Goal: Transaction & Acquisition: Purchase product/service

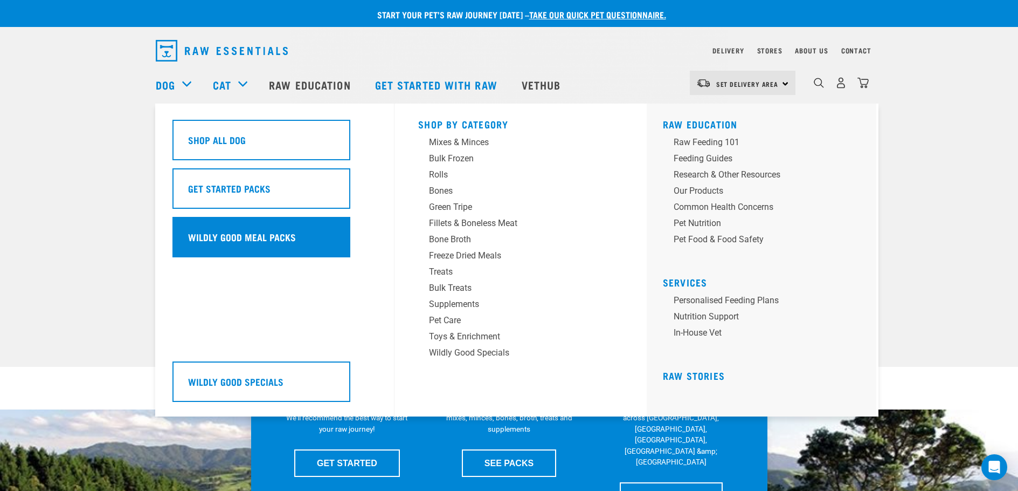
click at [225, 237] on h5 "Wildly Good Meal Packs" at bounding box center [242, 237] width 108 height 14
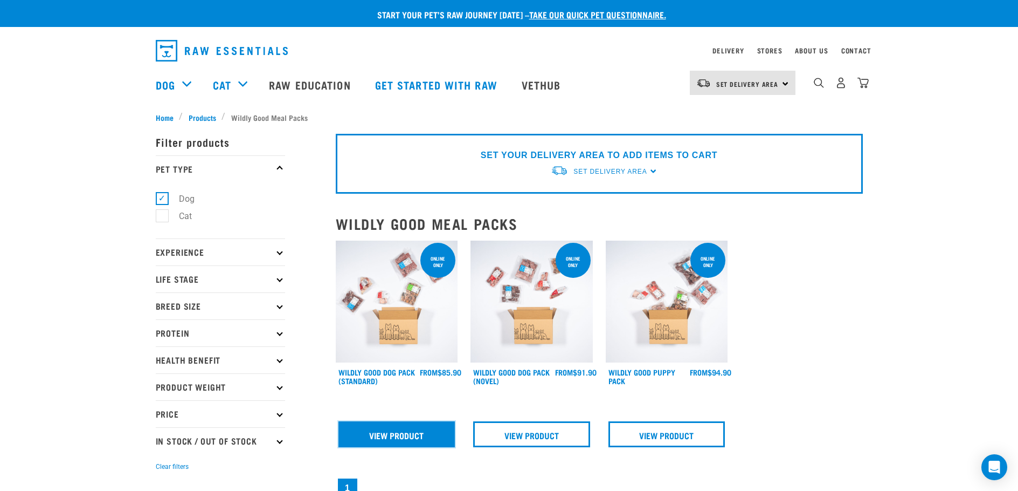
click at [388, 437] on link "View Product" at bounding box center [397, 434] width 117 height 26
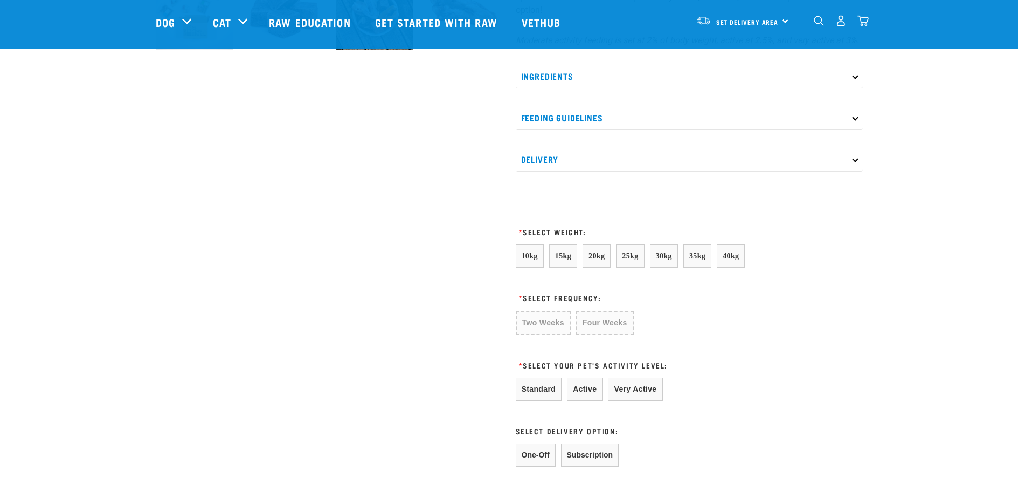
scroll to position [431, 0]
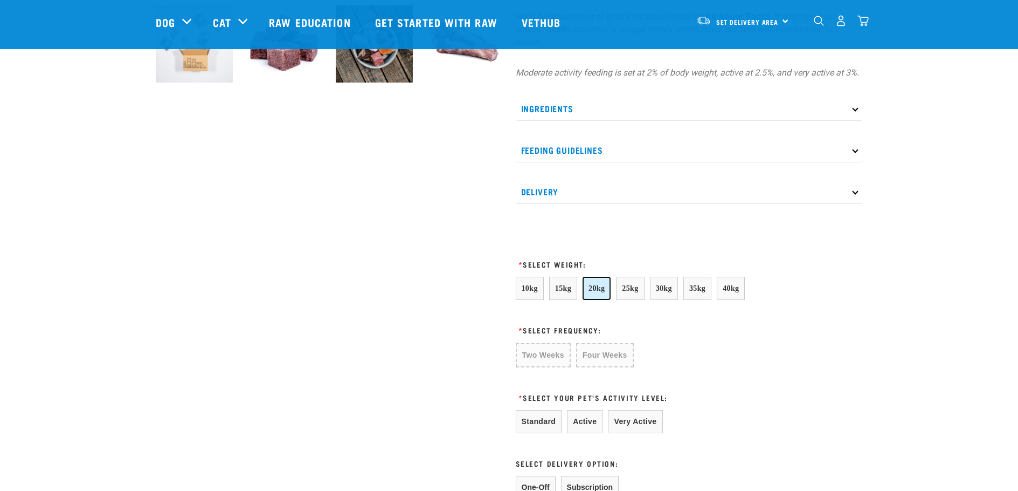
click at [597, 290] on span "20kg" at bounding box center [597, 288] width 16 height 8
click at [575, 415] on button "Active" at bounding box center [585, 420] width 36 height 23
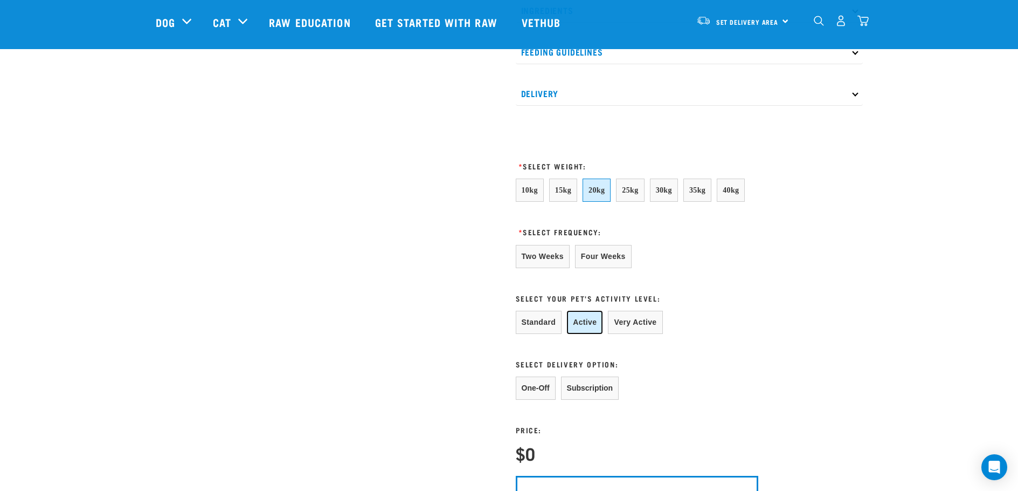
scroll to position [539, 0]
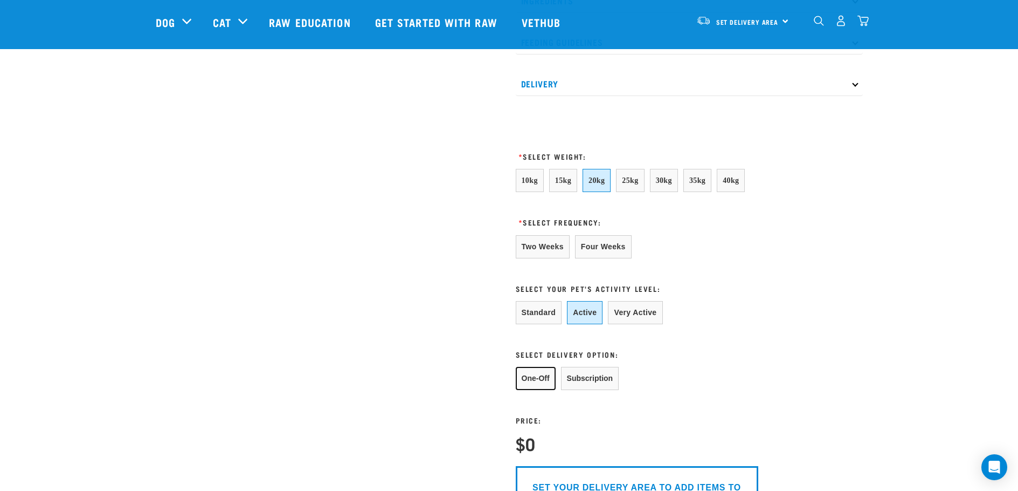
click at [527, 379] on button "One-Off" at bounding box center [536, 378] width 40 height 23
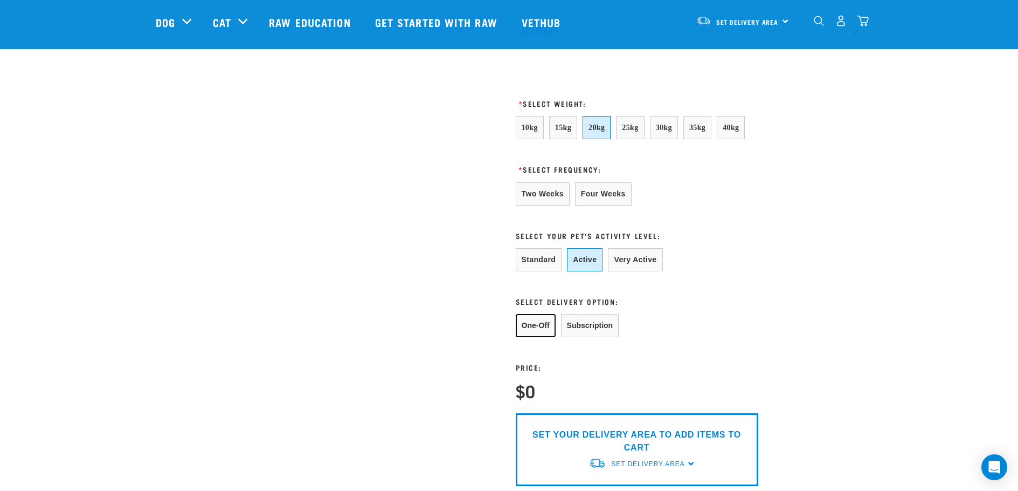
scroll to position [701, 0]
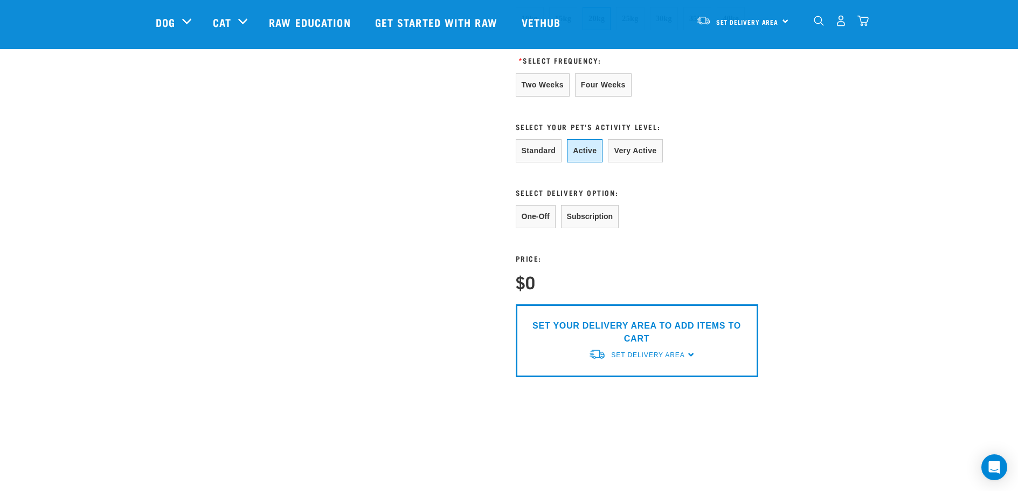
click at [634, 337] on p "SET YOUR DELIVERY AREA TO ADD ITEMS TO CART" at bounding box center [637, 332] width 226 height 26
click at [534, 214] on button "One-Off" at bounding box center [536, 216] width 40 height 23
click at [533, 284] on h4 "$0" at bounding box center [525, 281] width 19 height 19
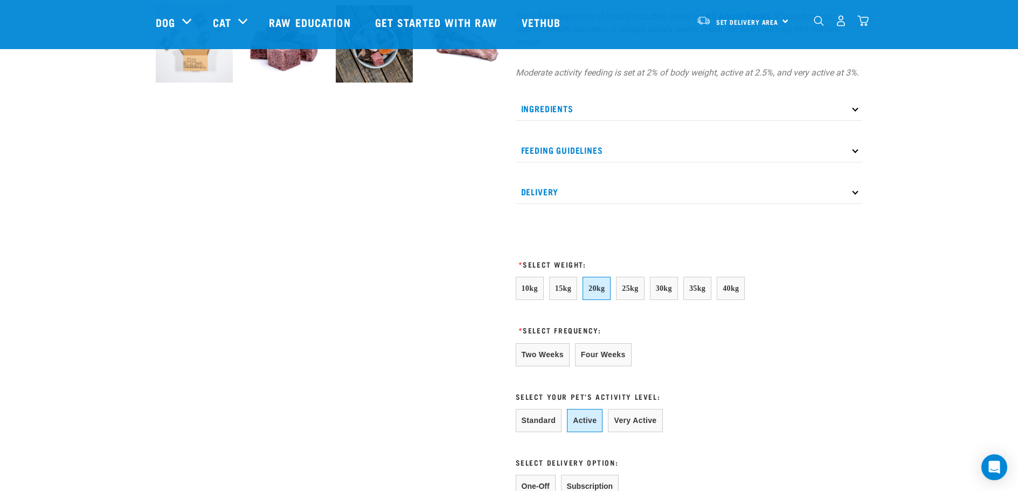
scroll to position [216, 0]
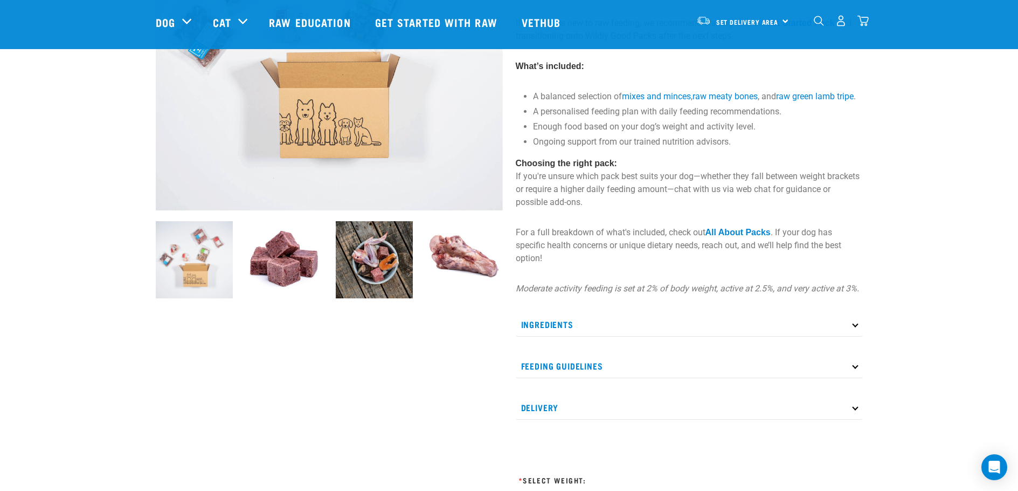
click at [856, 327] on p "Ingredients" at bounding box center [689, 324] width 347 height 24
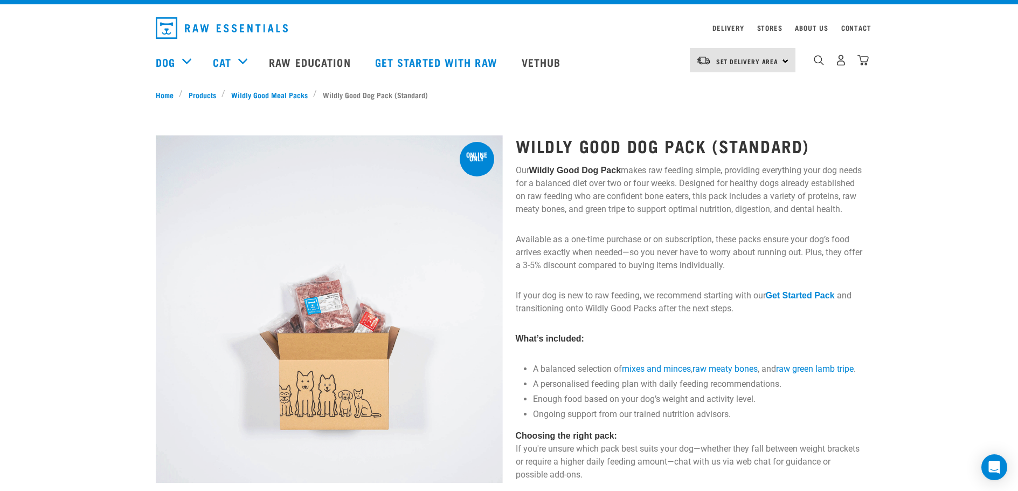
scroll to position [0, 0]
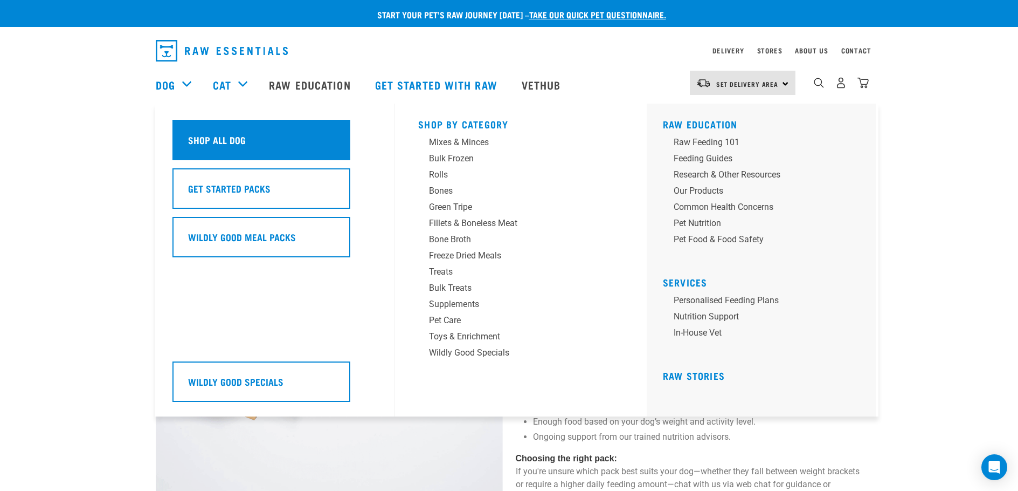
click at [198, 139] on h5 "Shop All Dog" at bounding box center [217, 140] width 58 height 14
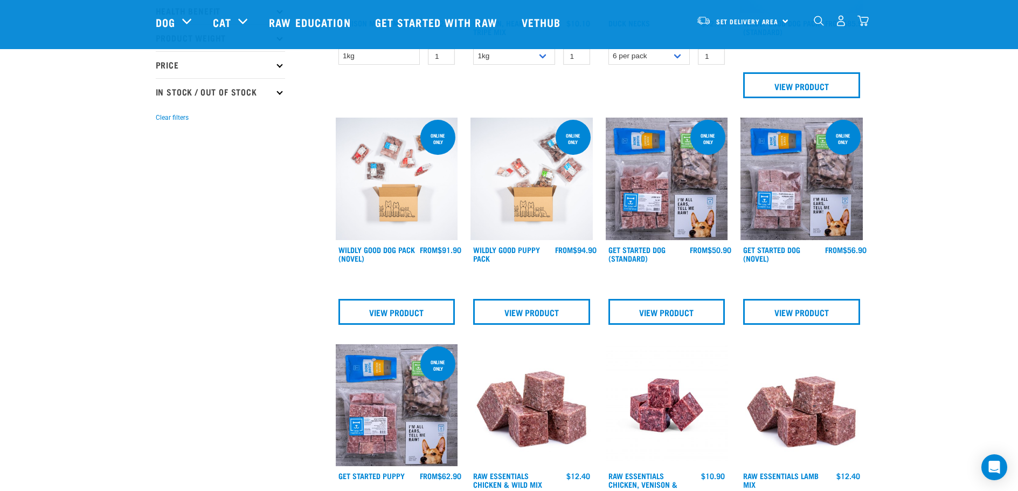
scroll to position [377, 0]
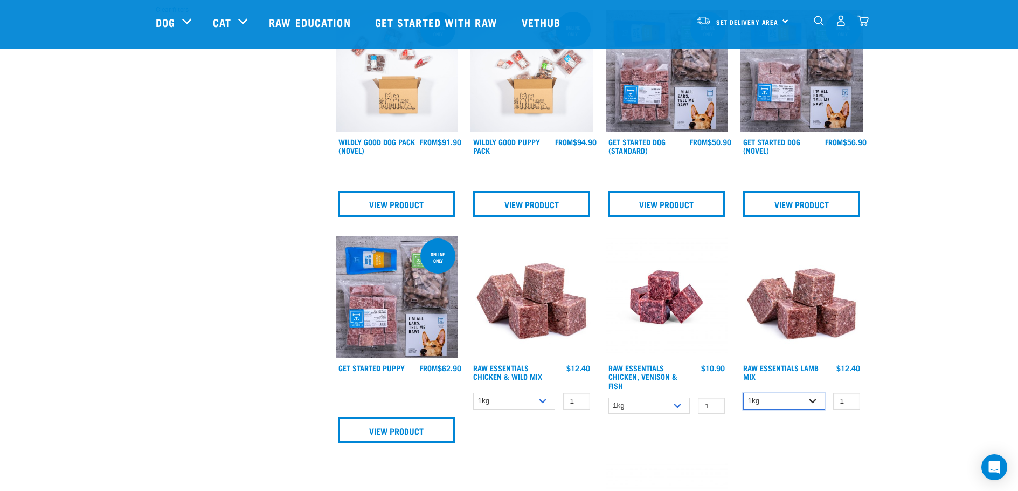
click at [815, 404] on select "1kg 3kg Bulk (10kg)" at bounding box center [784, 400] width 82 height 17
select select "341961"
click at [743, 392] on select "1kg 3kg Bulk (10kg)" at bounding box center [784, 400] width 82 height 17
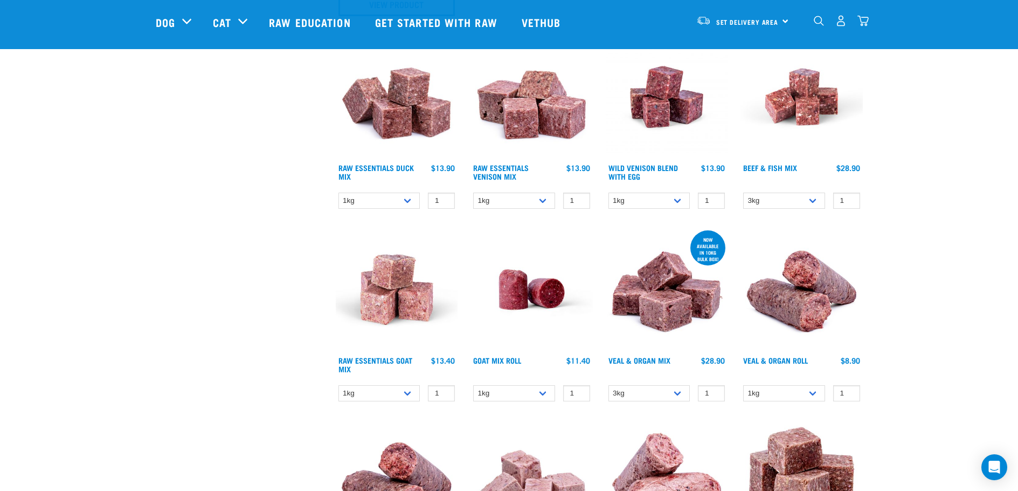
scroll to position [809, 0]
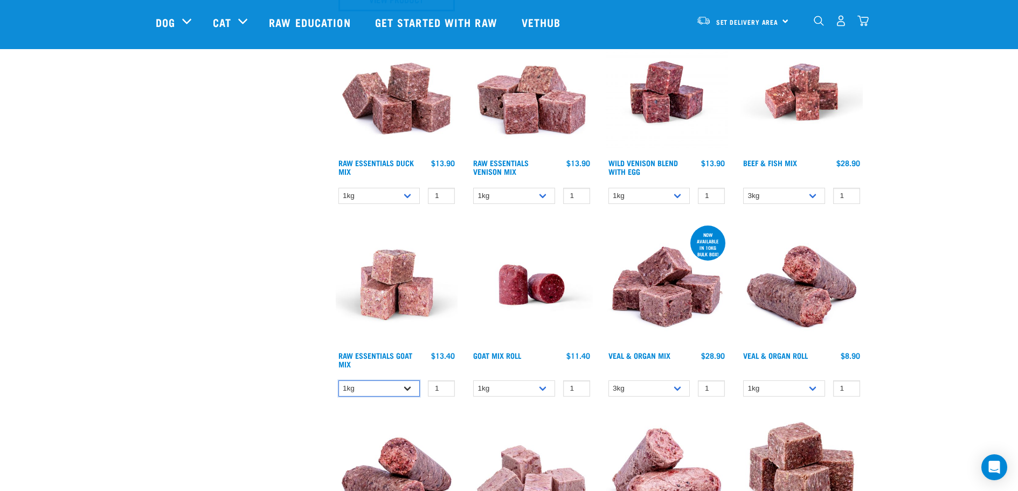
click at [406, 386] on select "1kg 3kg Bulk (10kg)" at bounding box center [380, 388] width 82 height 17
select select "344957"
click at [339, 380] on select "1kg 3kg Bulk (10kg)" at bounding box center [380, 388] width 82 height 17
click at [544, 382] on select "1kg Bulk (10kg)" at bounding box center [514, 388] width 82 height 17
click at [494, 355] on link "Goat Mix Roll" at bounding box center [497, 355] width 48 height 4
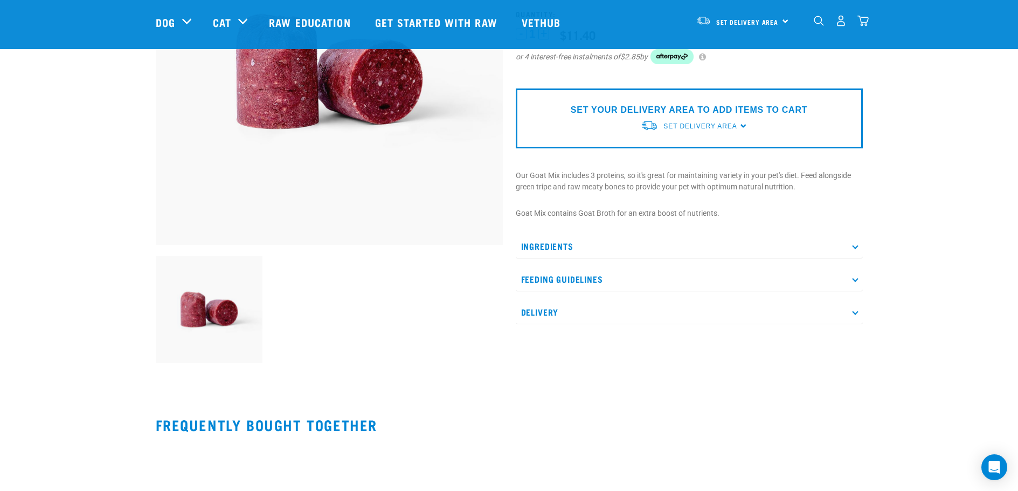
scroll to position [216, 0]
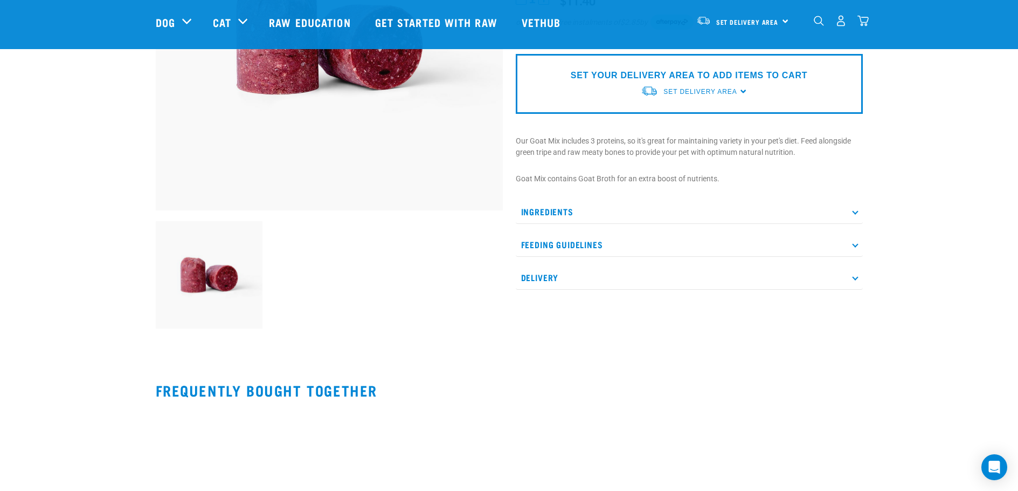
click at [853, 213] on p "Ingredients" at bounding box center [689, 211] width 347 height 24
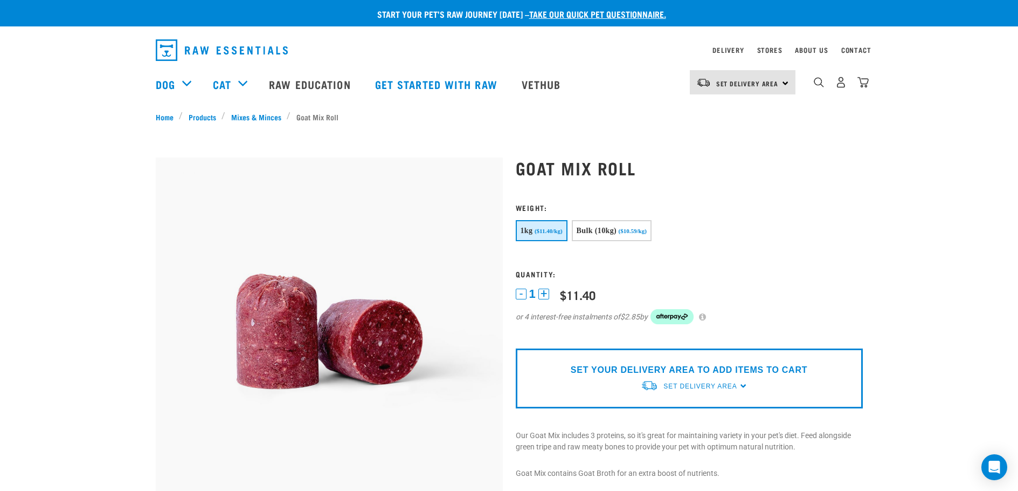
scroll to position [0, 0]
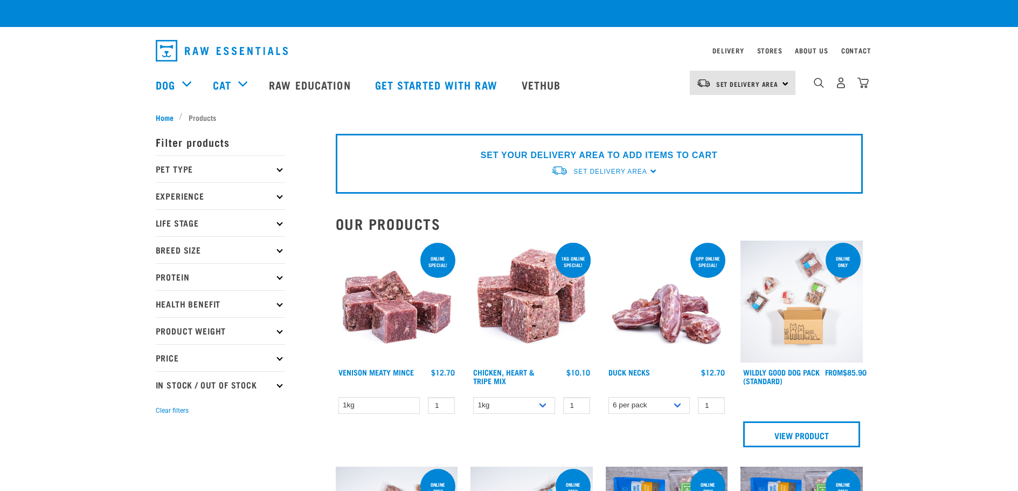
checkbox input "true"
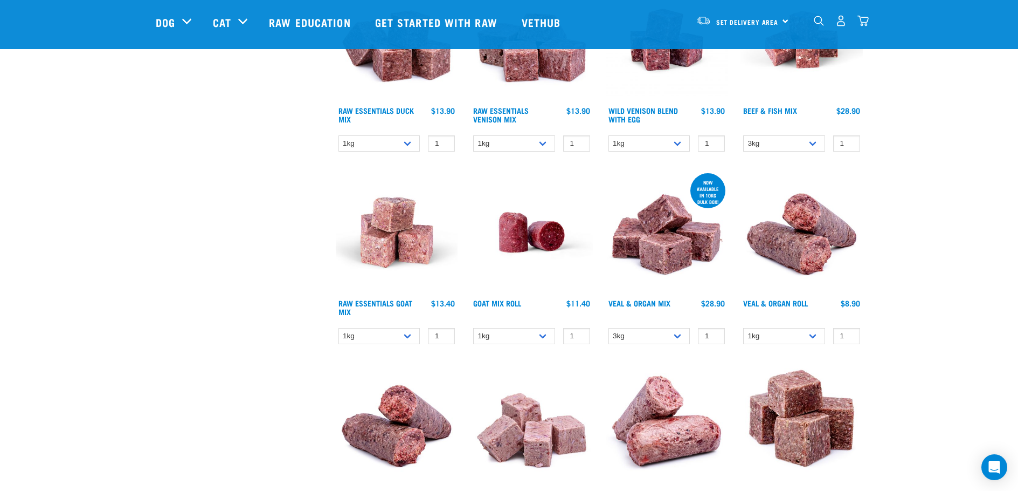
scroll to position [862, 0]
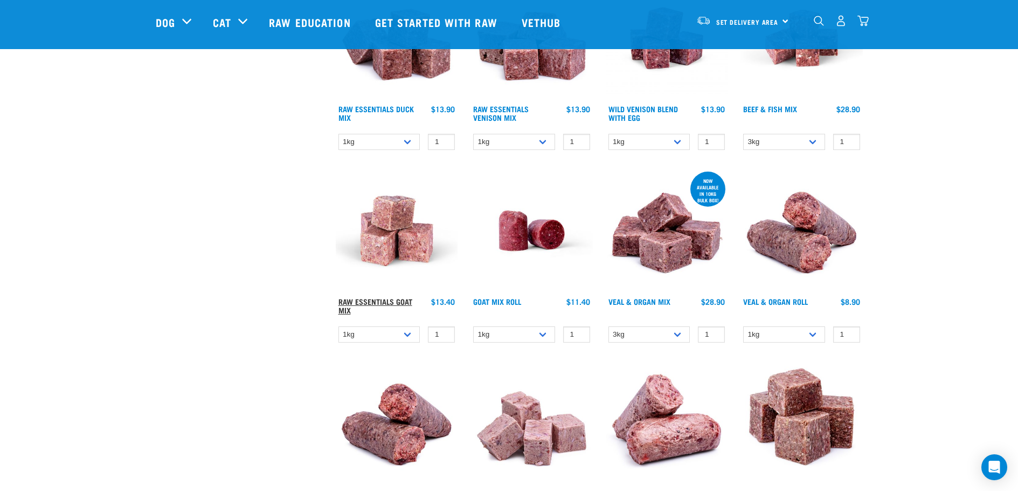
click at [374, 299] on link "Raw Essentials Goat Mix" at bounding box center [376, 305] width 74 height 12
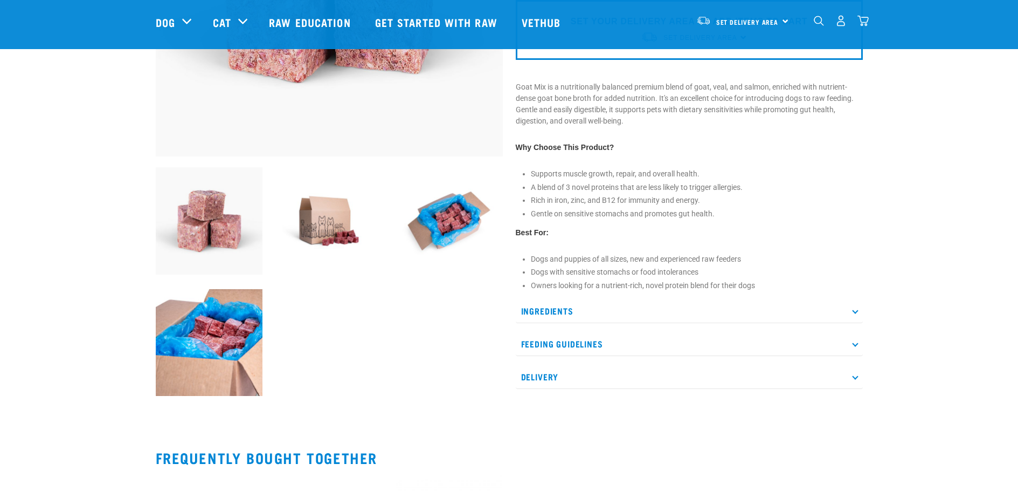
click at [849, 313] on p "Ingredients" at bounding box center [689, 311] width 347 height 24
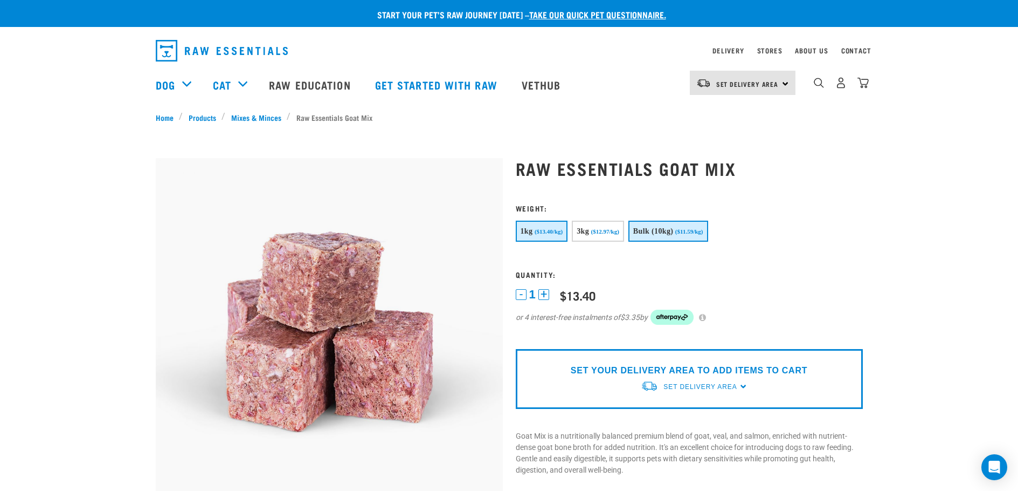
click at [658, 229] on span "Bulk (10kg)" at bounding box center [653, 231] width 40 height 8
click at [542, 294] on button "+" at bounding box center [544, 294] width 11 height 11
click at [523, 295] on button "-" at bounding box center [521, 294] width 11 height 11
click at [703, 376] on p "SET YOUR DELIVERY AREA TO ADD ITEMS TO CART" at bounding box center [689, 370] width 237 height 13
click at [744, 386] on div "SET YOUR DELIVERY AREA TO ADD ITEMS TO CART Set Delivery Area North Island Sout…" at bounding box center [689, 379] width 347 height 60
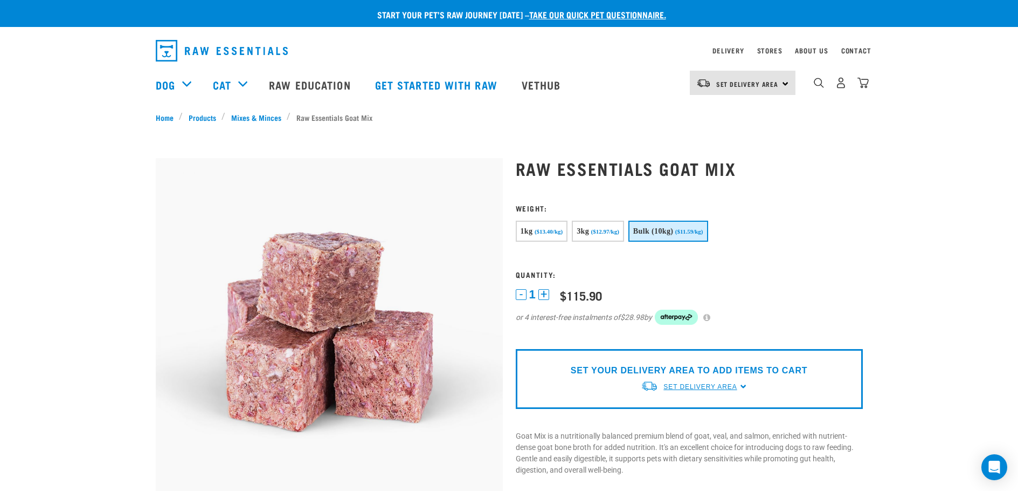
click at [715, 385] on span "Set Delivery Area" at bounding box center [700, 387] width 73 height 8
click at [682, 410] on link "[GEOGRAPHIC_DATA]" at bounding box center [694, 412] width 107 height 18
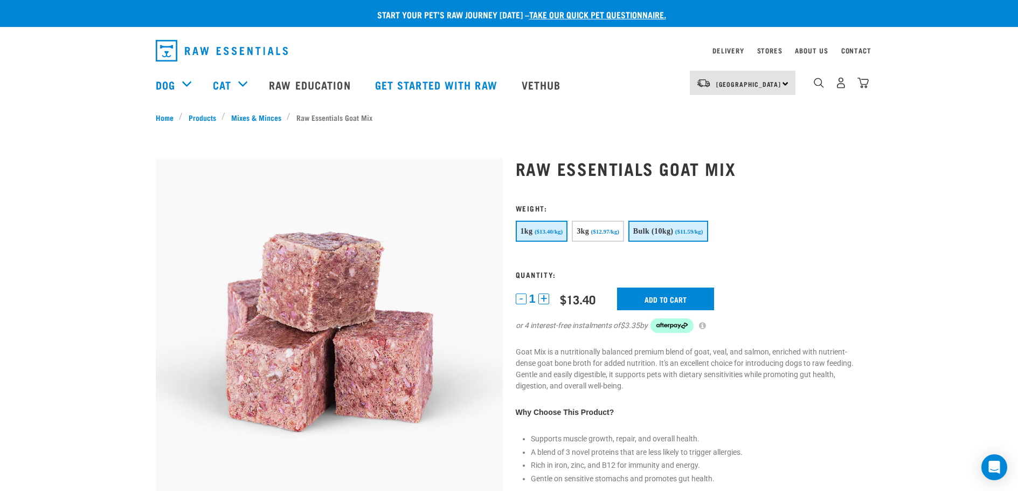
click at [674, 235] on span "Bulk (10kg)" at bounding box center [653, 231] width 40 height 8
click at [670, 298] on input "Add to cart" at bounding box center [672, 298] width 97 height 23
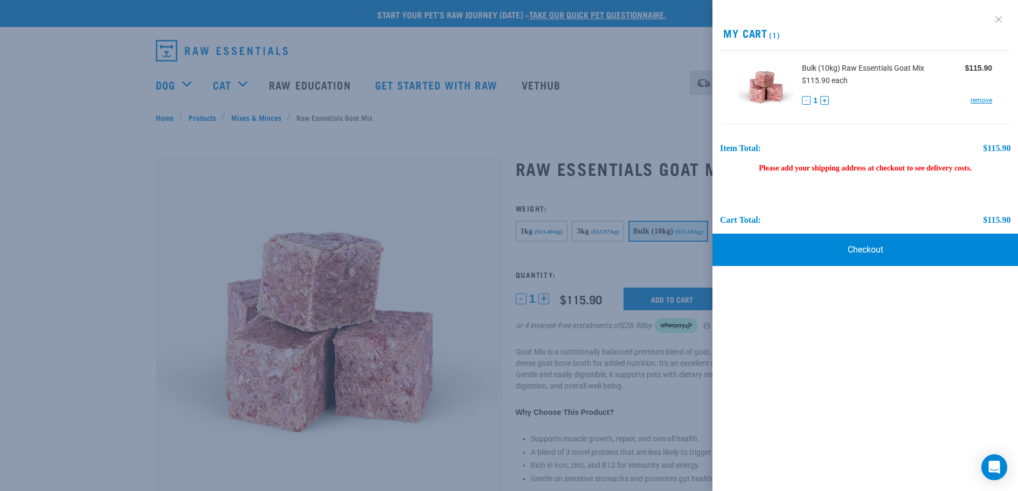
click at [999, 16] on link at bounding box center [998, 19] width 17 height 17
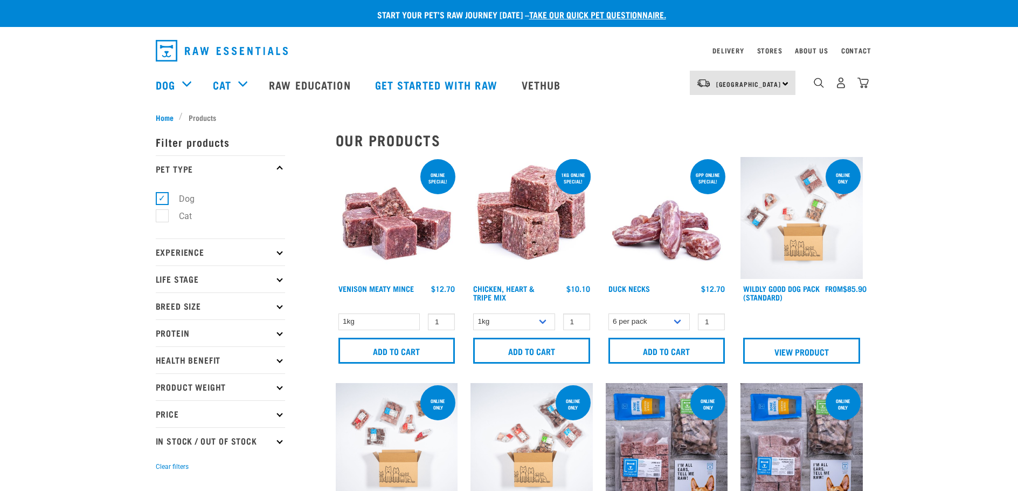
select select "341961"
select select "344957"
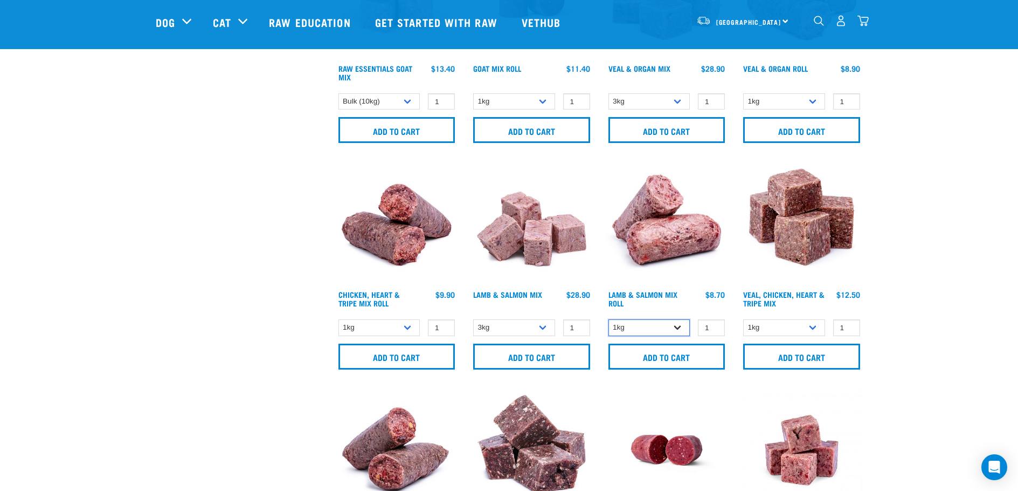
click at [675, 330] on select "1kg Bulk (10kg)" at bounding box center [650, 327] width 82 height 17
select select "913"
click at [609, 319] on select "1kg Bulk (10kg)" at bounding box center [650, 327] width 82 height 17
click at [640, 293] on link "Lamb & Salmon Mix Roll" at bounding box center [643, 298] width 69 height 12
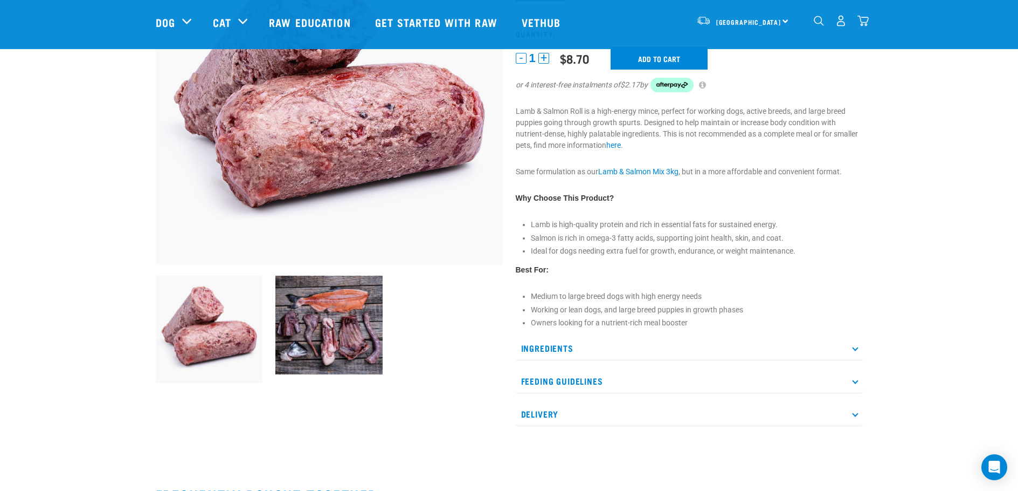
scroll to position [216, 0]
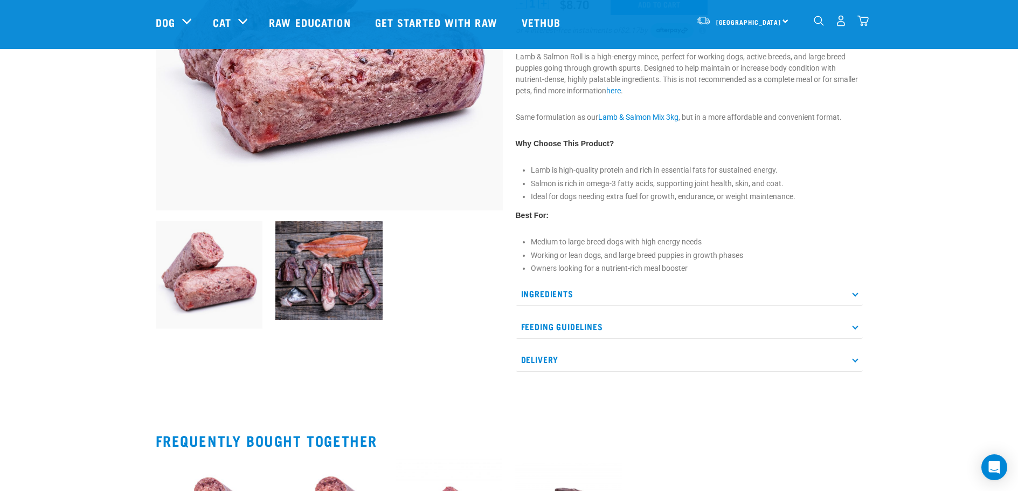
click at [857, 295] on icon at bounding box center [855, 294] width 6 height 6
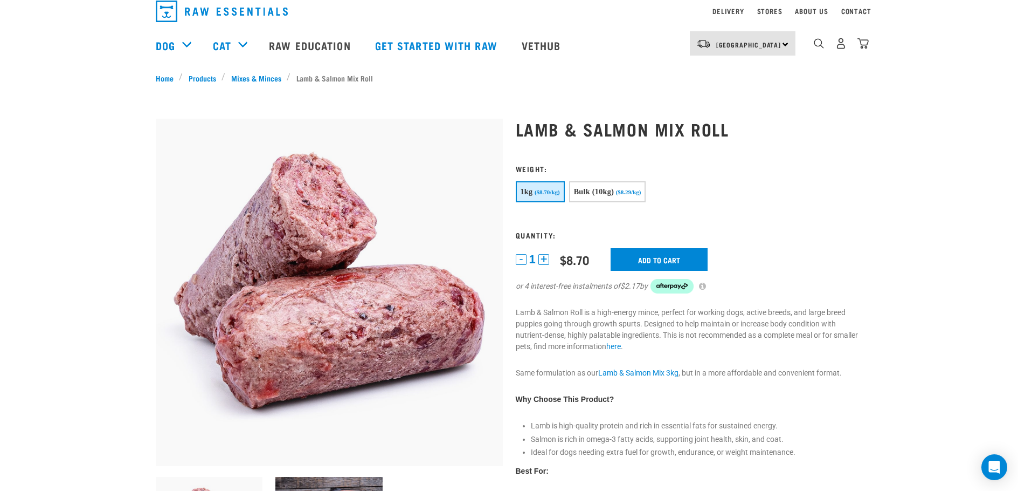
scroll to position [0, 0]
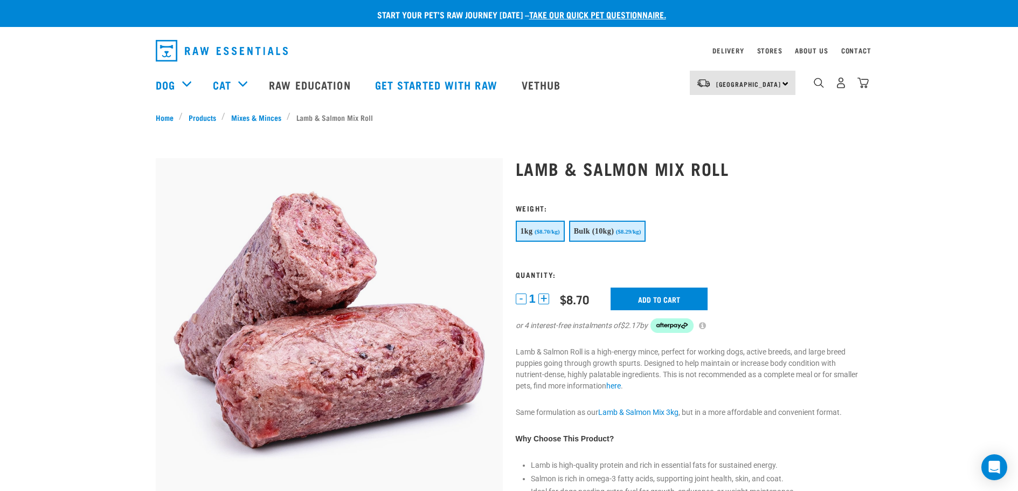
click at [623, 224] on button "Bulk (10kg) ($8.29/kg)" at bounding box center [607, 230] width 77 height 21
click at [677, 298] on input "Add to cart" at bounding box center [665, 298] width 97 height 23
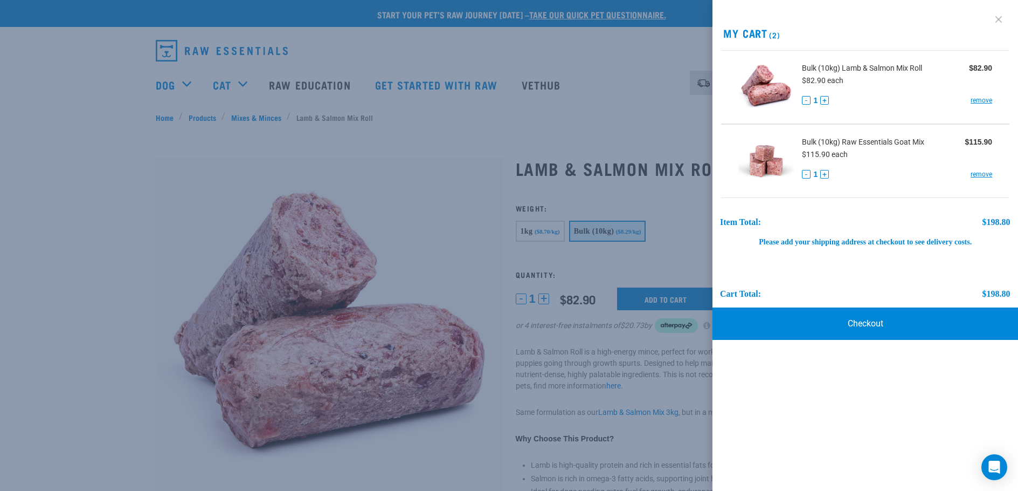
click at [998, 18] on link at bounding box center [998, 19] width 17 height 17
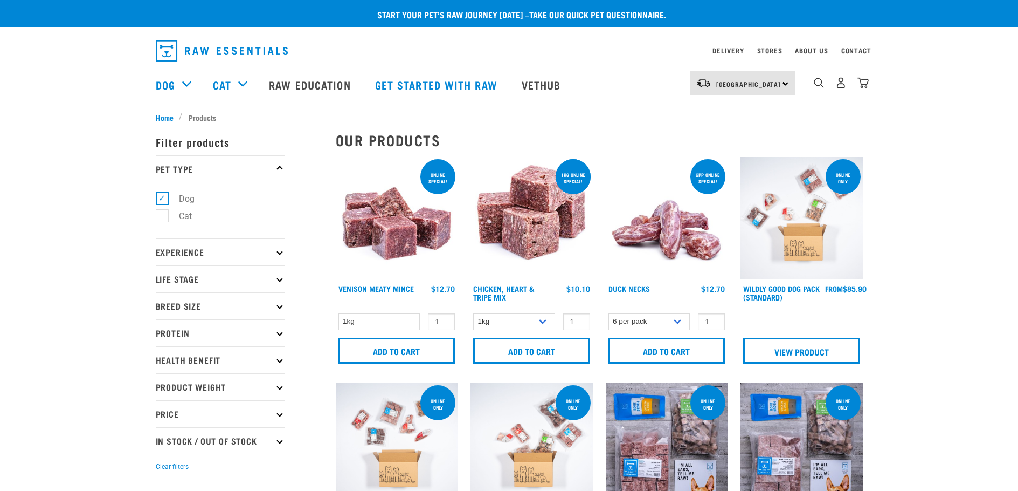
select select "341961"
select select "344957"
select select "913"
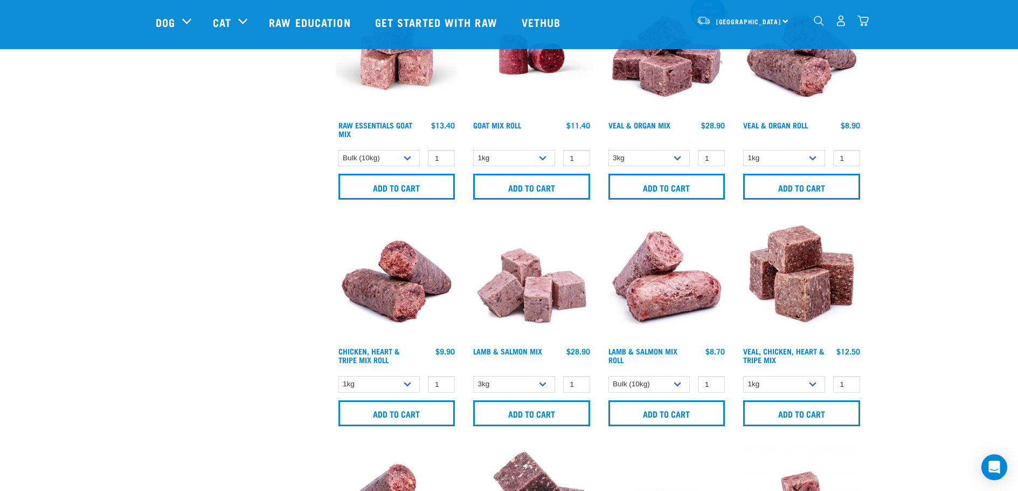
scroll to position [967, 0]
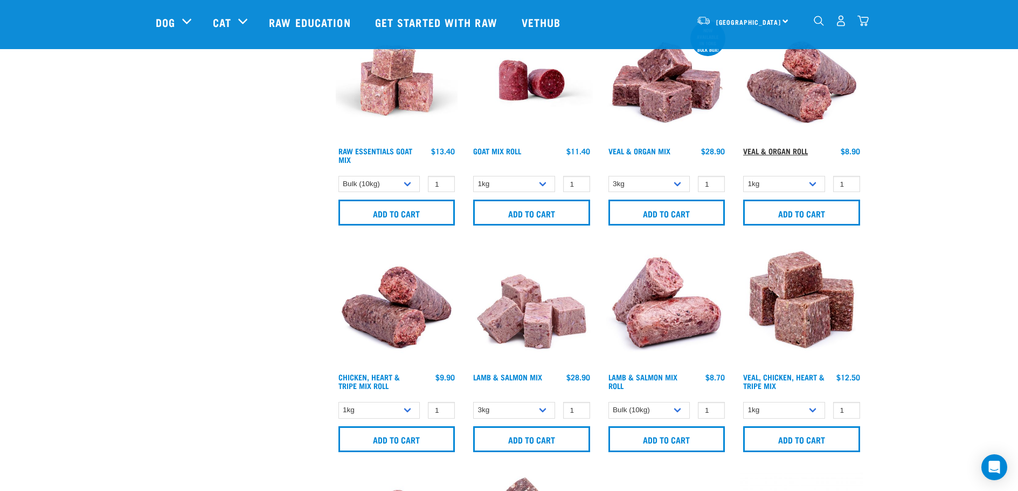
click at [771, 149] on link "Veal & Organ Roll" at bounding box center [775, 151] width 65 height 4
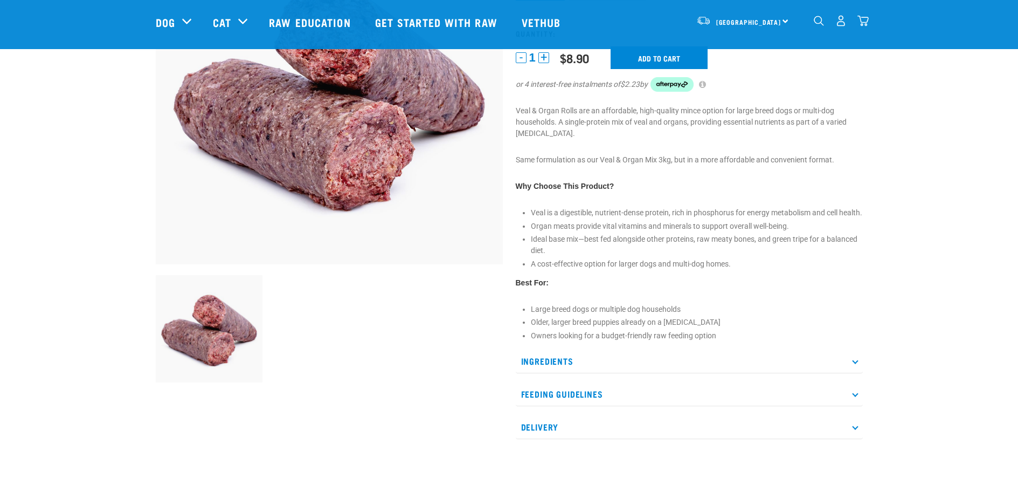
click at [851, 371] on p "Ingredients" at bounding box center [689, 361] width 347 height 24
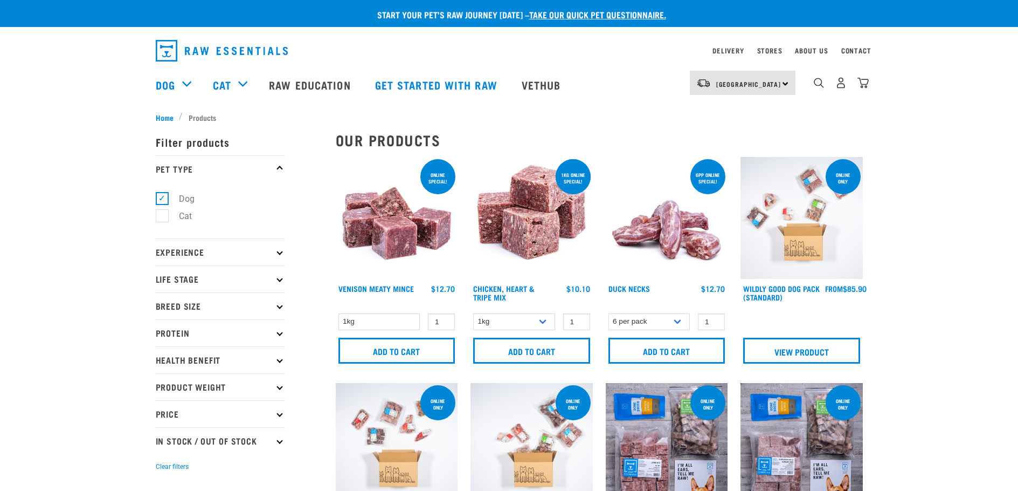
select select "341961"
select select "344957"
select select "913"
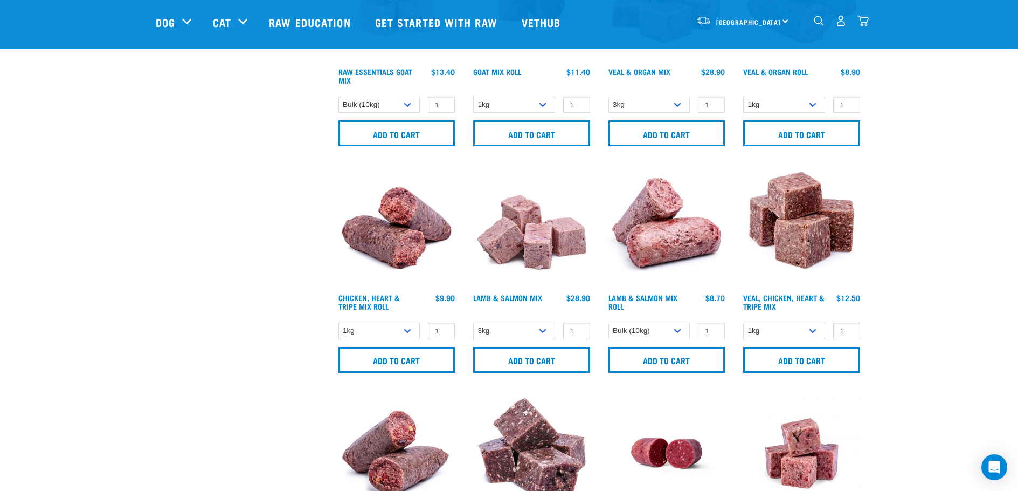
scroll to position [1262, 0]
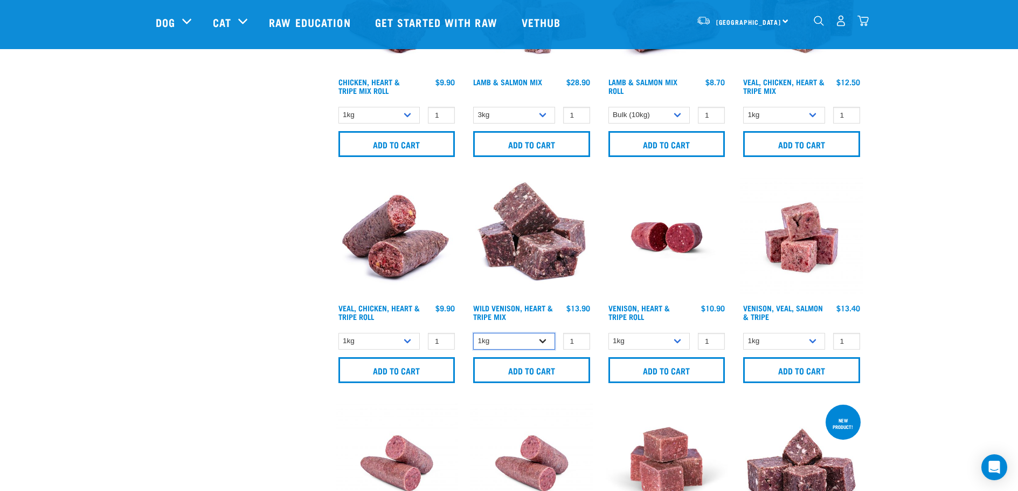
click at [542, 342] on select "1kg 3kg" at bounding box center [514, 341] width 82 height 17
click at [676, 341] on select "1kg Bulk (10kg)" at bounding box center [650, 341] width 82 height 17
select select "418565"
click at [609, 333] on select "1kg Bulk (10kg)" at bounding box center [650, 341] width 82 height 17
click at [645, 307] on link "Venison, Heart & Tripe Roll" at bounding box center [639, 312] width 61 height 12
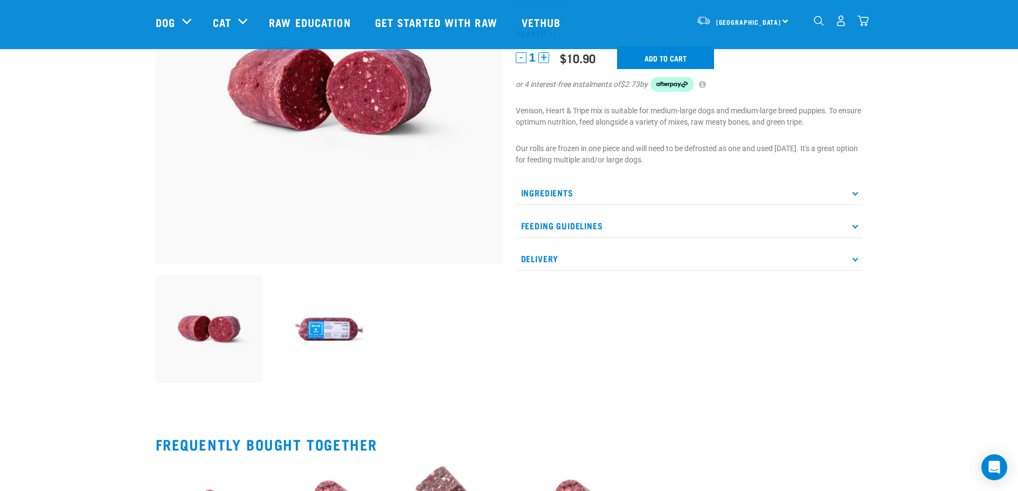
click at [853, 195] on p "Ingredients" at bounding box center [689, 193] width 347 height 24
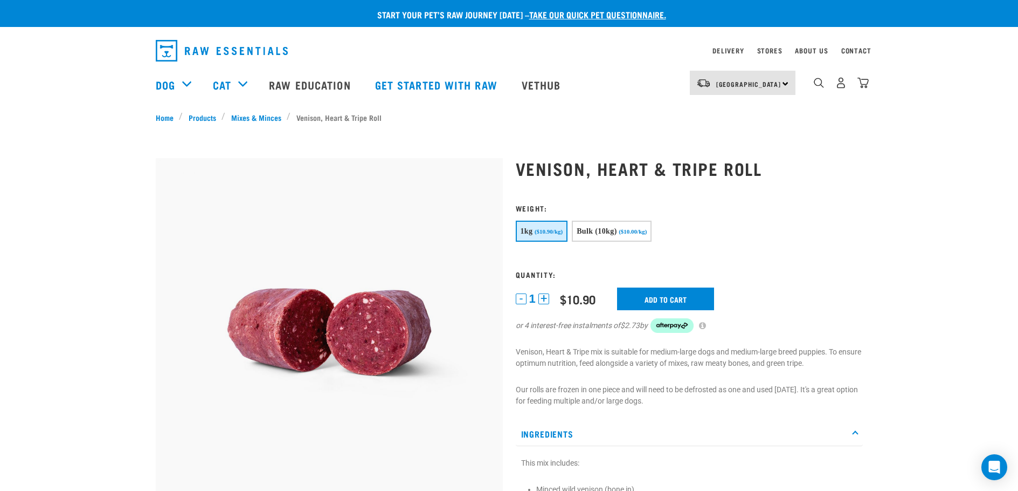
click at [864, 83] on link "dropdown navigation" at bounding box center [863, 85] width 11 height 5
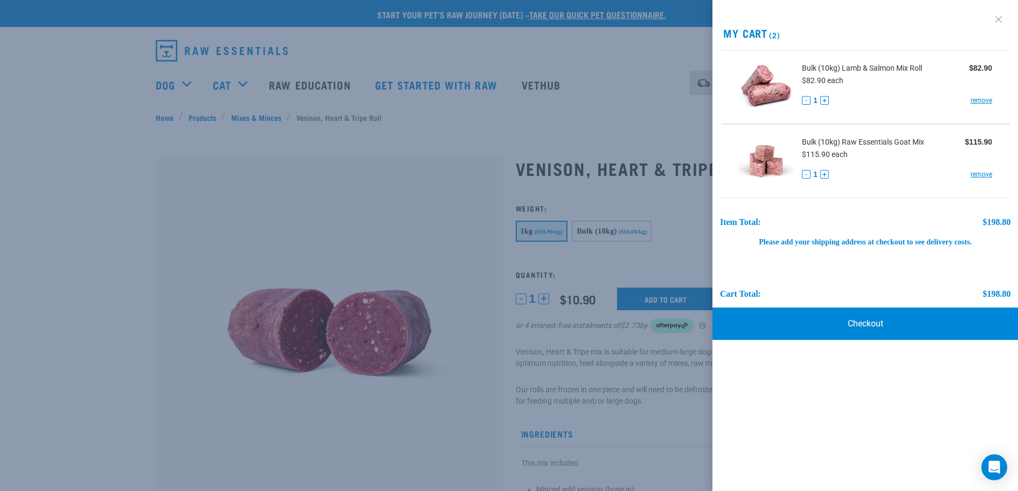
click at [1000, 17] on link at bounding box center [998, 19] width 17 height 17
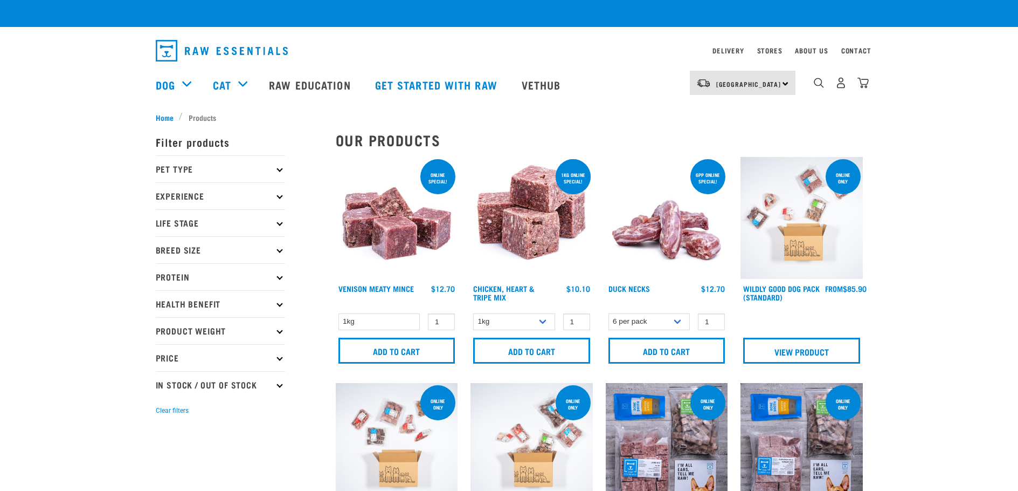
scroll to position [1341, 0]
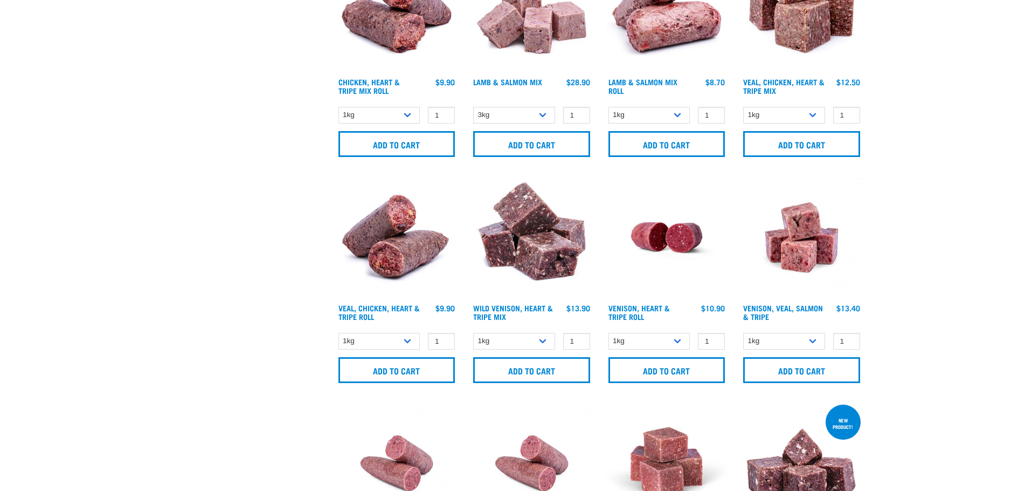
checkbox input "true"
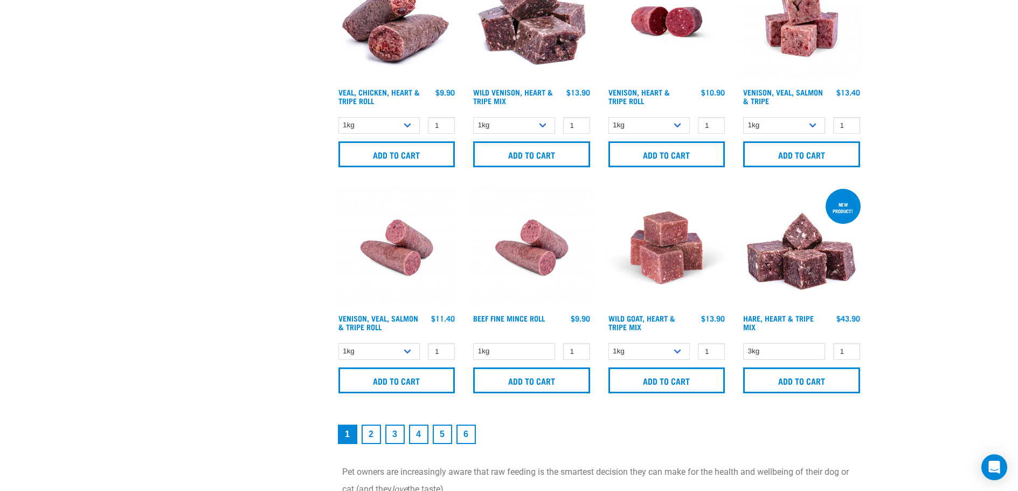
scroll to position [0, 0]
click at [681, 350] on select "1kg 3kg" at bounding box center [650, 351] width 82 height 17
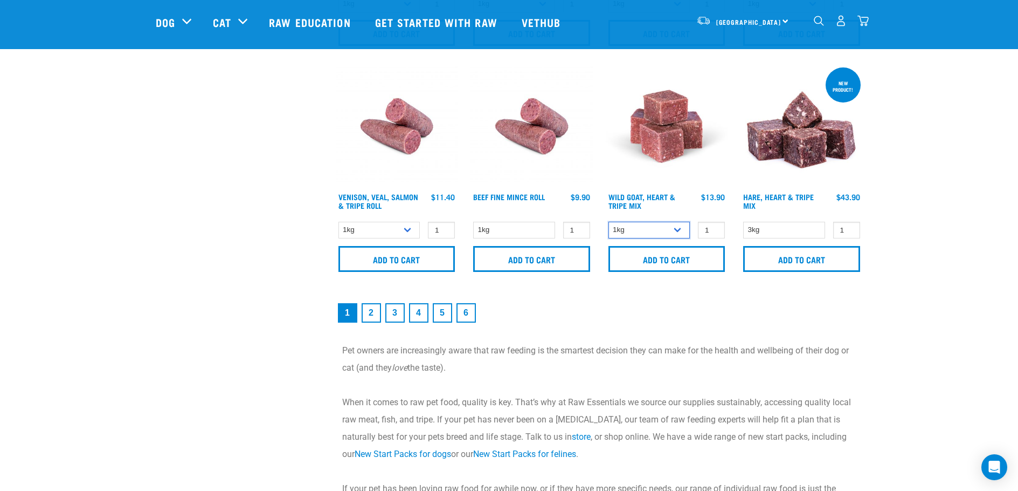
scroll to position [1611, 0]
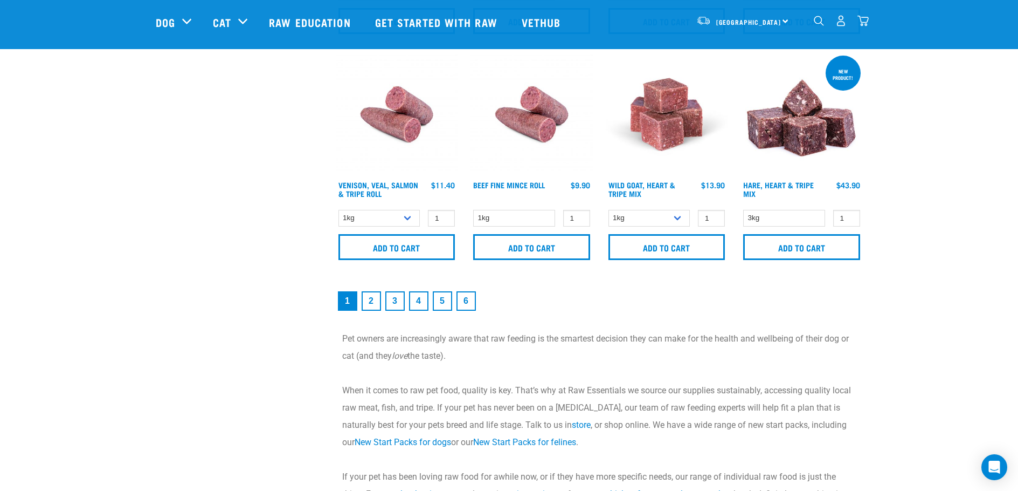
click at [370, 303] on link "2" at bounding box center [371, 300] width 19 height 19
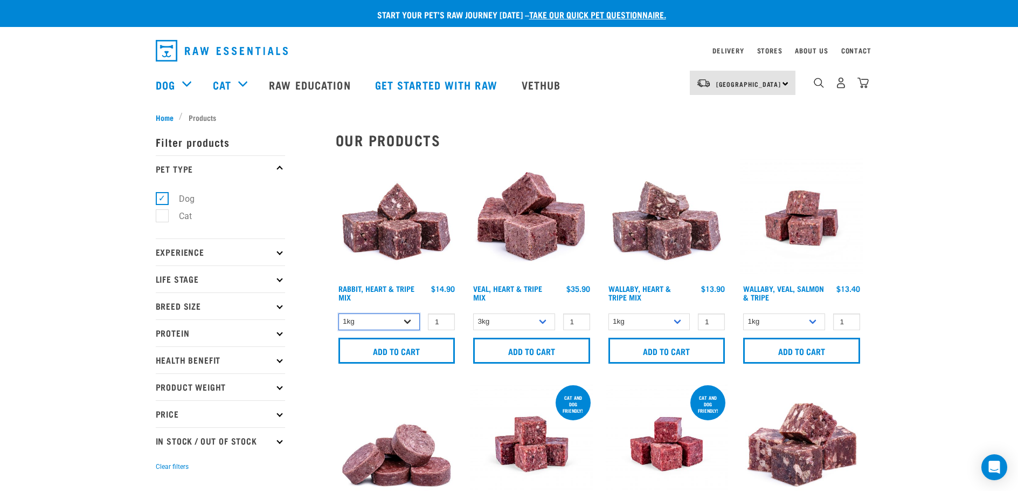
click at [409, 322] on select "1kg 3kg" at bounding box center [380, 321] width 82 height 17
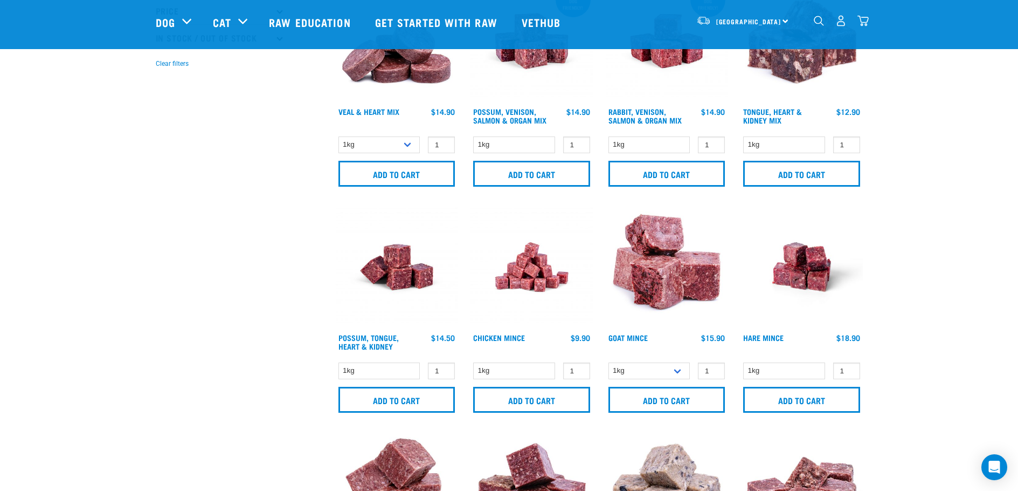
scroll to position [377, 0]
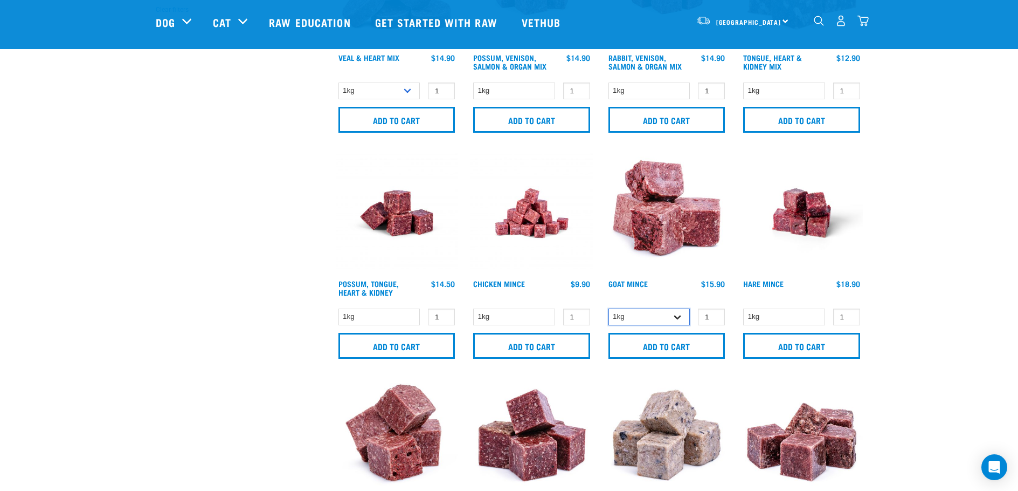
click at [672, 315] on select "1kg 3kg" at bounding box center [650, 316] width 82 height 17
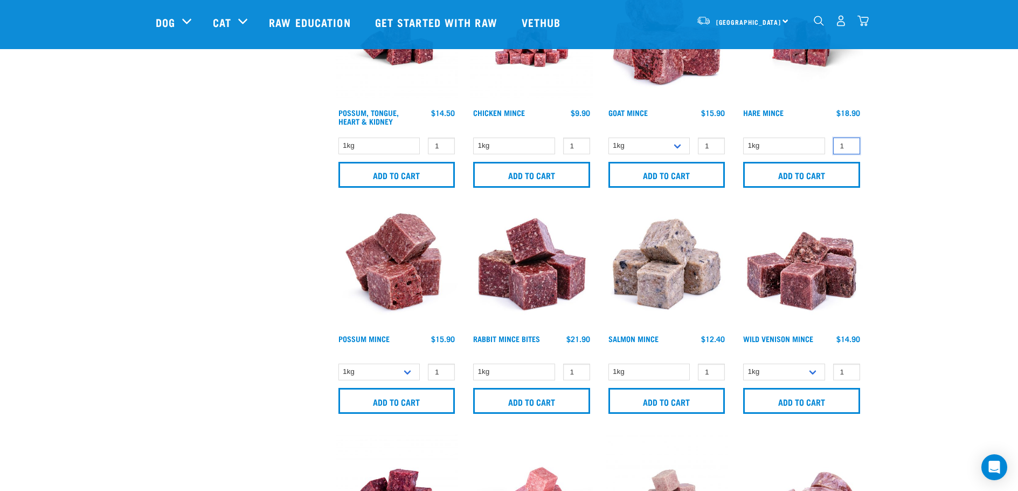
scroll to position [593, 0]
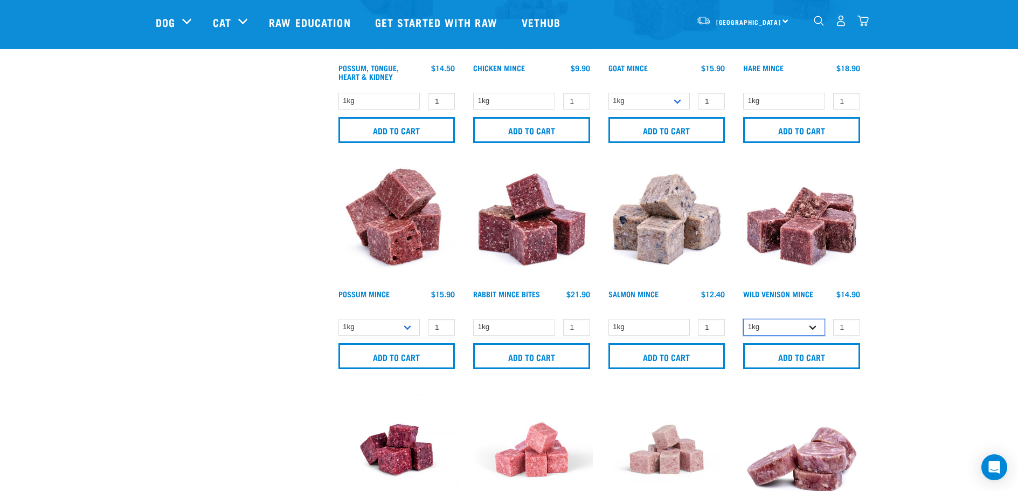
click at [811, 327] on select "1kg 3kg" at bounding box center [784, 327] width 82 height 17
click at [912, 318] on div "Start your pet’s raw journey today – take our quick pet questionnaire. Delivery…" at bounding box center [509, 366] width 1018 height 1918
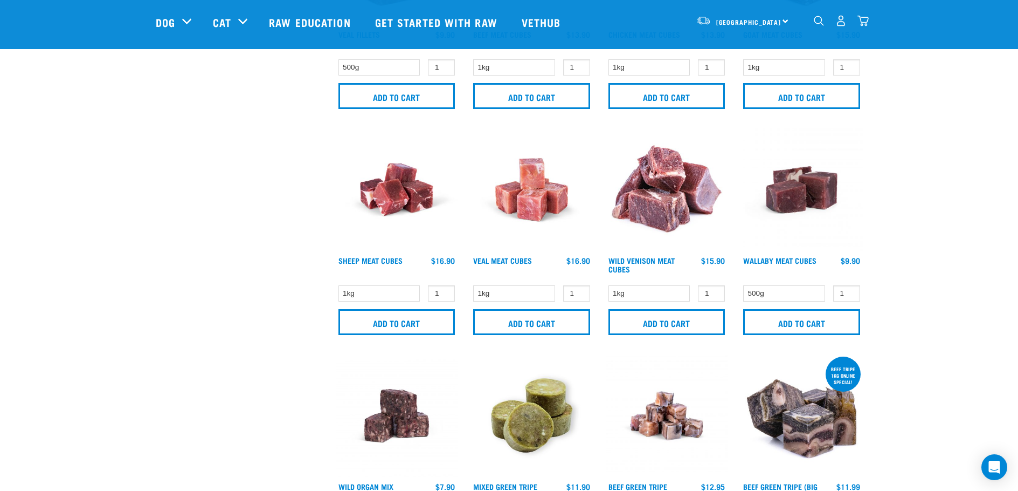
scroll to position [1402, 0]
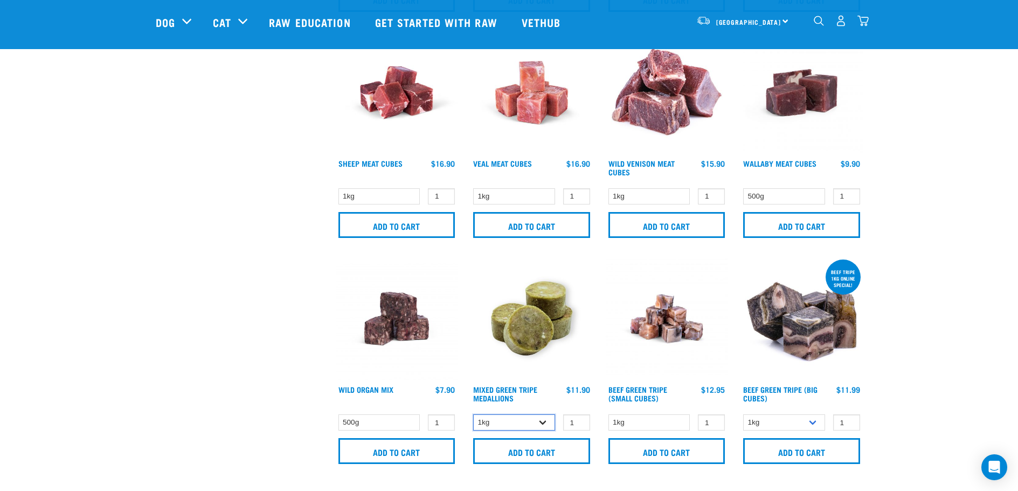
click at [537, 418] on select "1kg 3kg" at bounding box center [514, 422] width 82 height 17
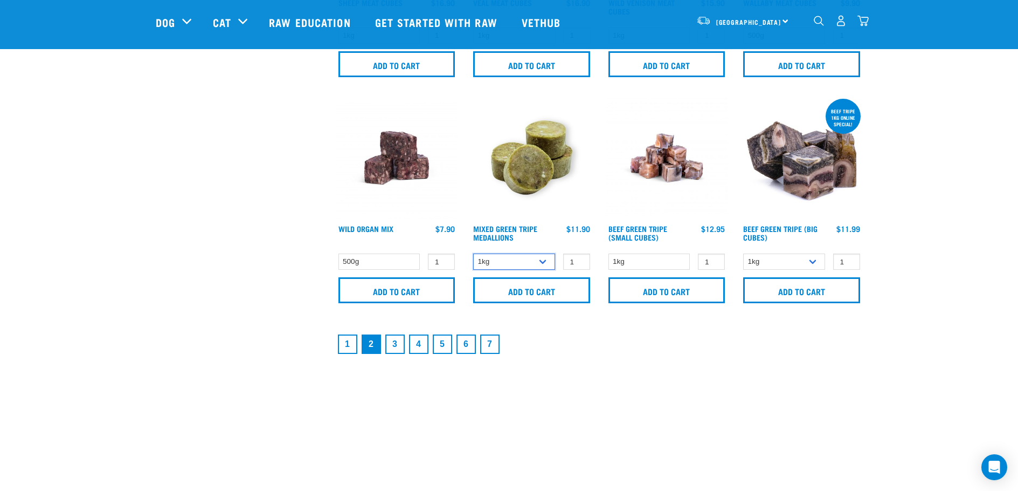
scroll to position [1563, 0]
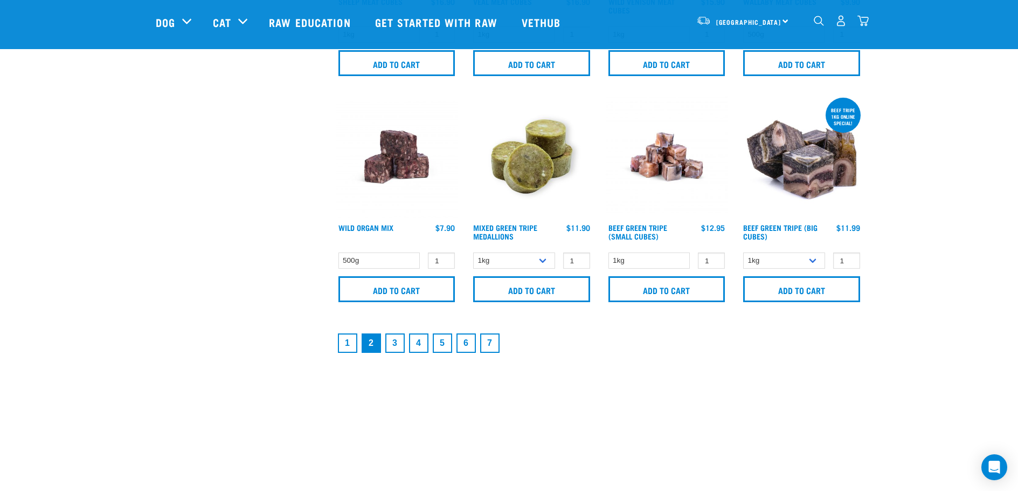
click at [393, 345] on link "3" at bounding box center [394, 342] width 19 height 19
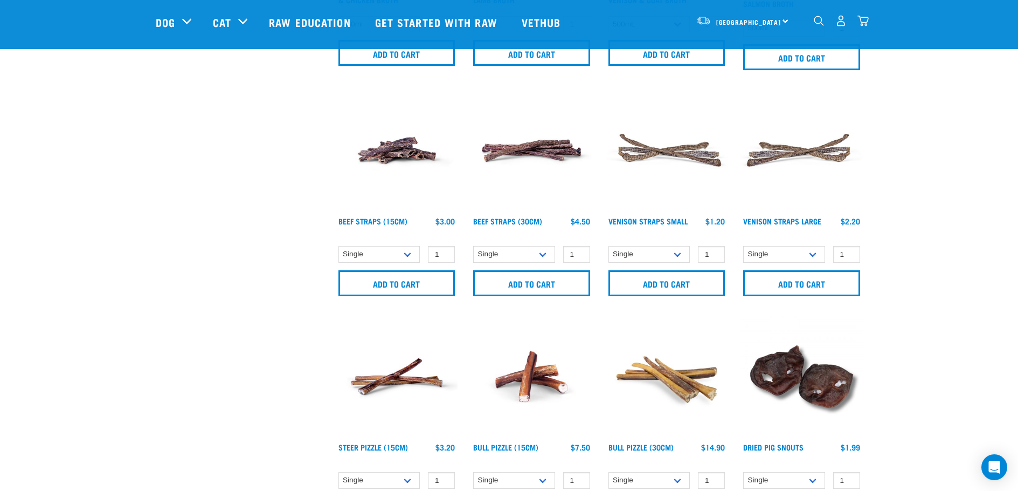
scroll to position [1509, 0]
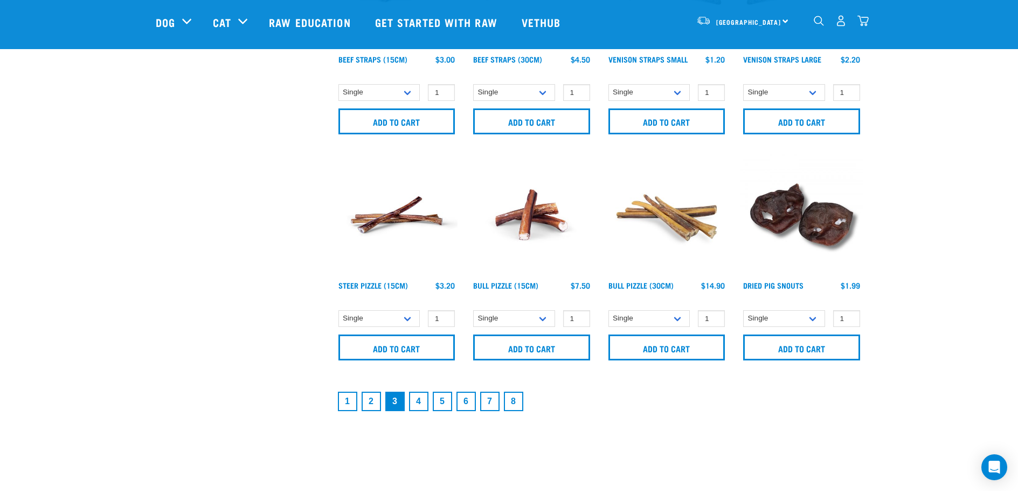
click at [415, 398] on link "4" at bounding box center [418, 400] width 19 height 19
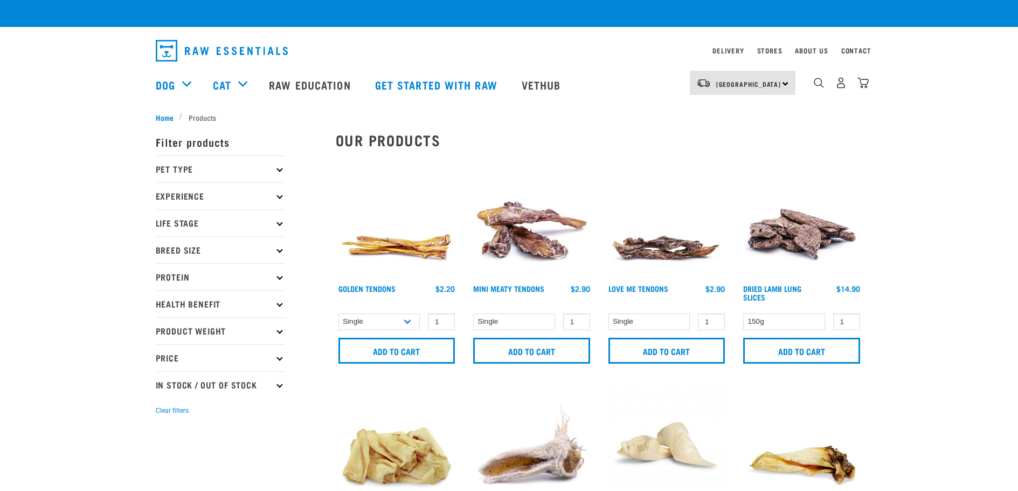
checkbox input "true"
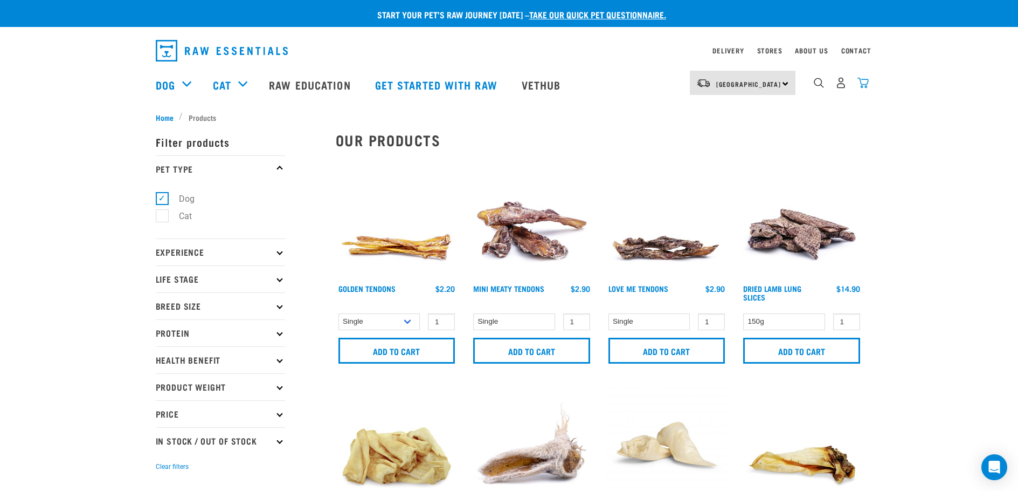
click at [860, 84] on img "dropdown navigation" at bounding box center [863, 82] width 11 height 11
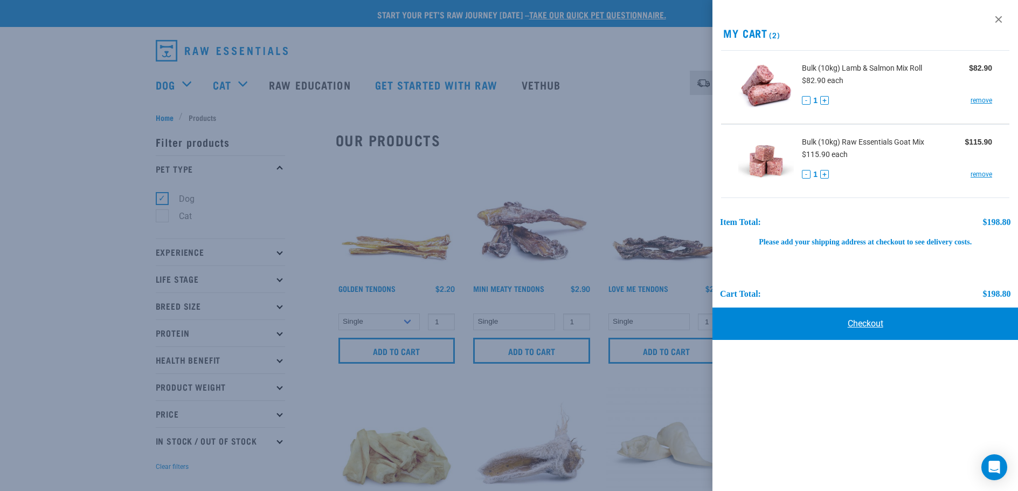
click at [864, 320] on link "Checkout" at bounding box center [866, 323] width 306 height 32
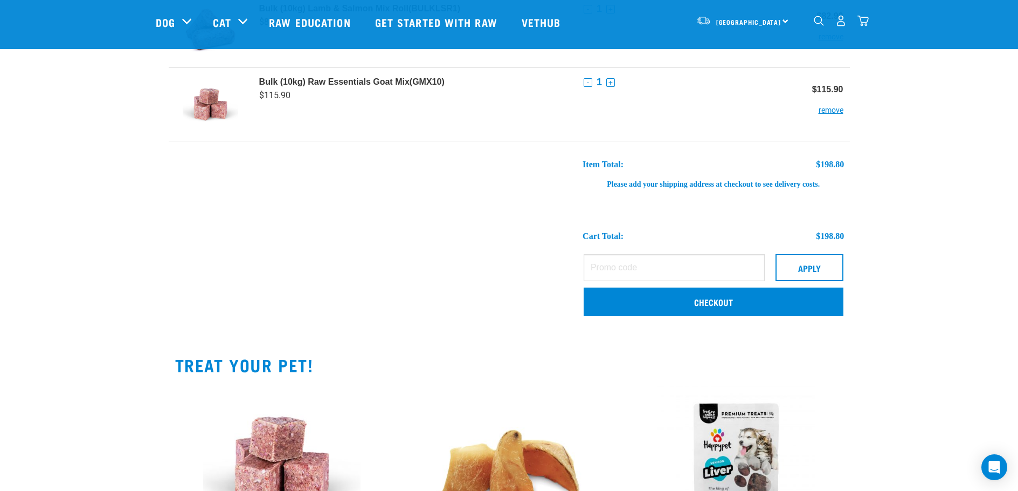
scroll to position [108, 0]
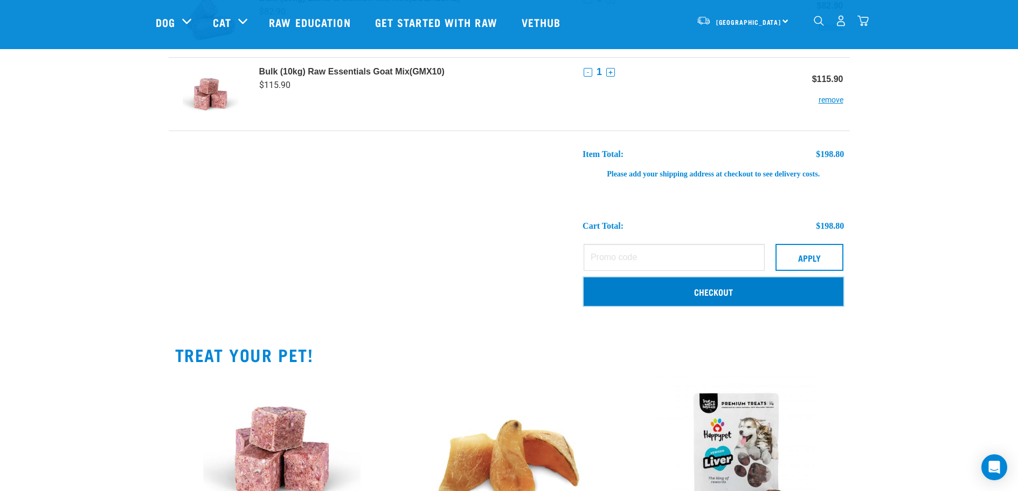
click at [694, 292] on link "Checkout" at bounding box center [714, 291] width 260 height 28
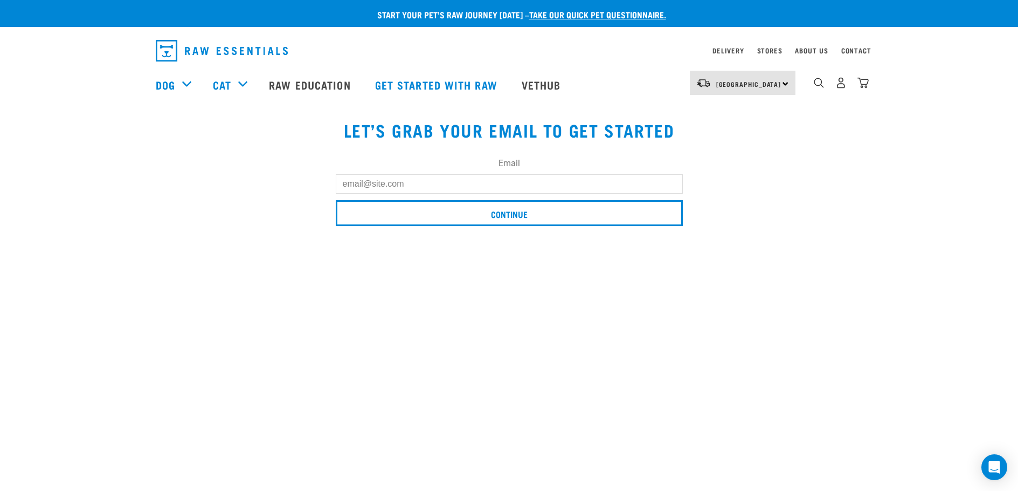
click at [368, 187] on input "Email" at bounding box center [509, 183] width 347 height 19
type input "[EMAIL_ADDRESS][PERSON_NAME][DOMAIN_NAME]"
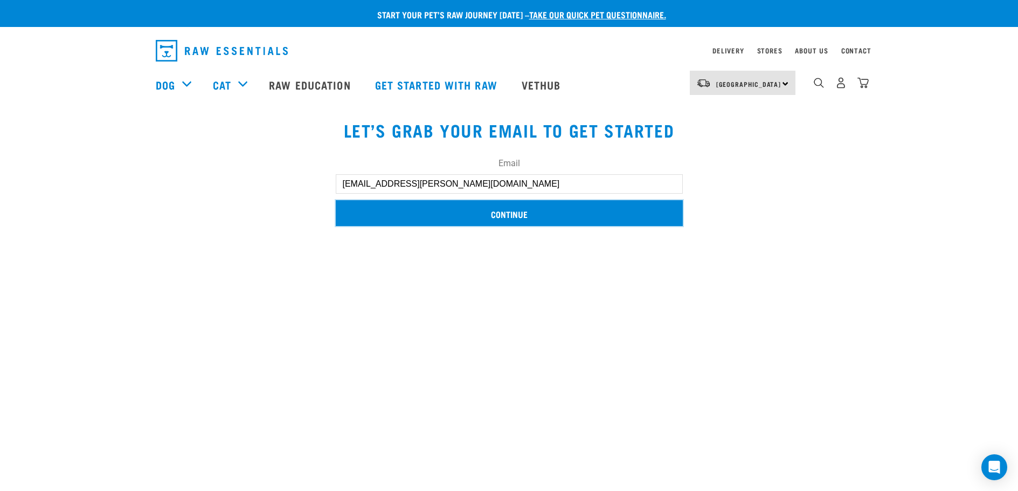
click at [415, 208] on input "Continue" at bounding box center [509, 213] width 347 height 26
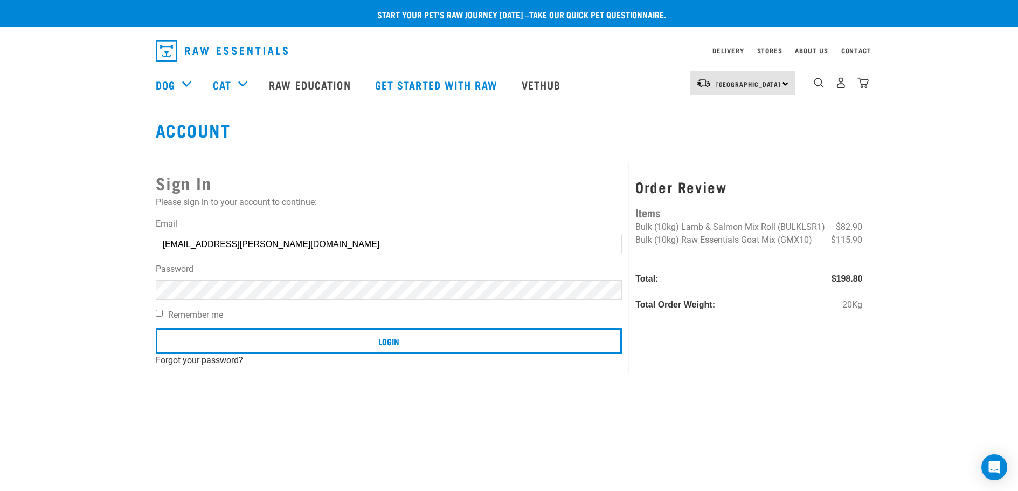
click at [187, 361] on link "Forgot your password?" at bounding box center [199, 360] width 87 height 10
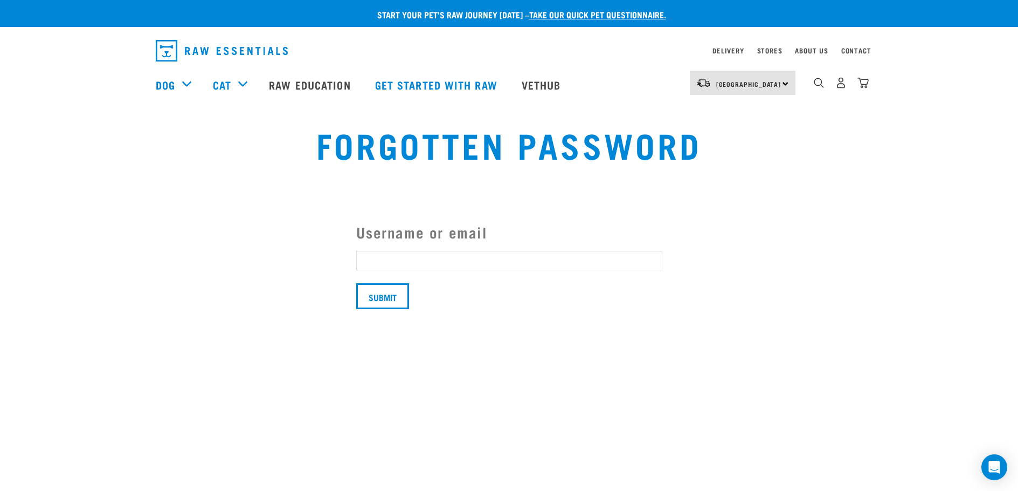
click at [371, 257] on input "Username or email" at bounding box center [509, 260] width 306 height 19
type input "velvet.moss@hotmail.com"
click at [372, 299] on input "Submit" at bounding box center [382, 296] width 53 height 26
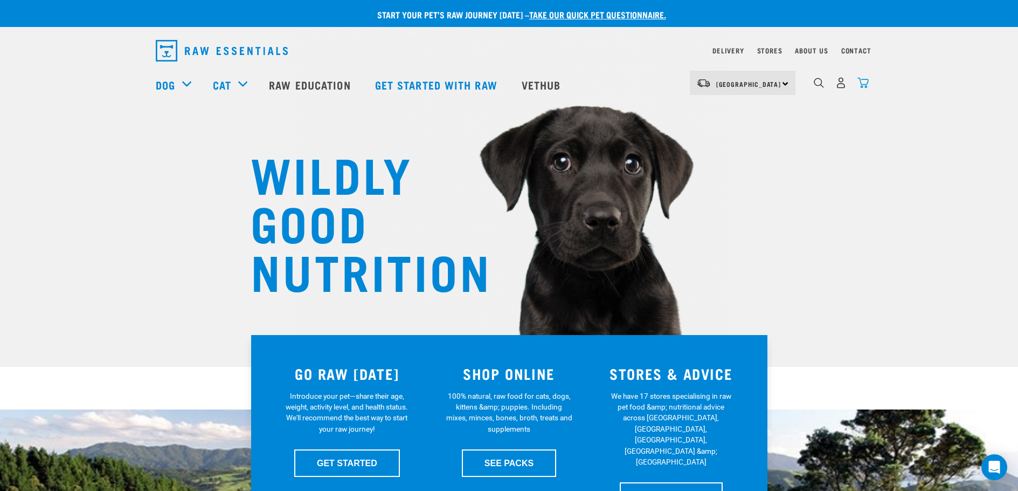
click at [864, 85] on img "dropdown navigation" at bounding box center [863, 82] width 11 height 11
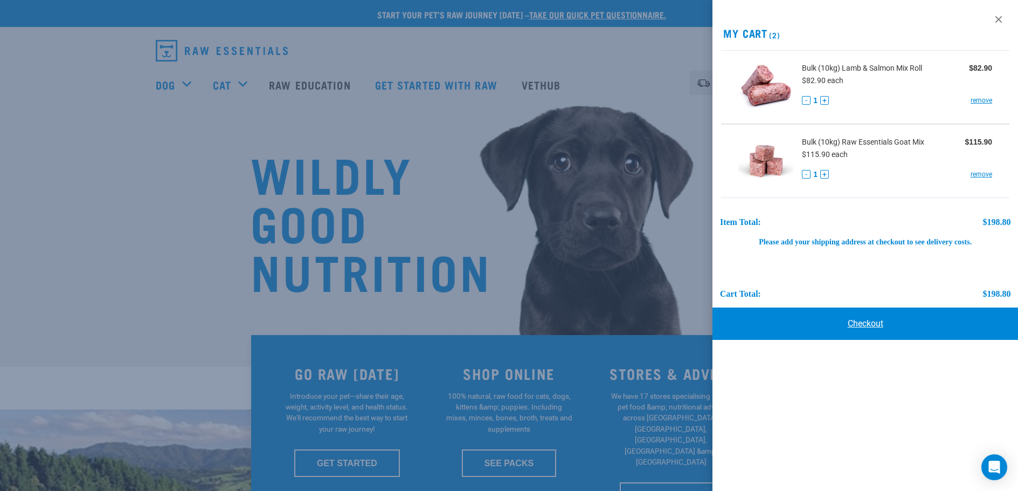
click at [865, 320] on link "Checkout" at bounding box center [866, 323] width 306 height 32
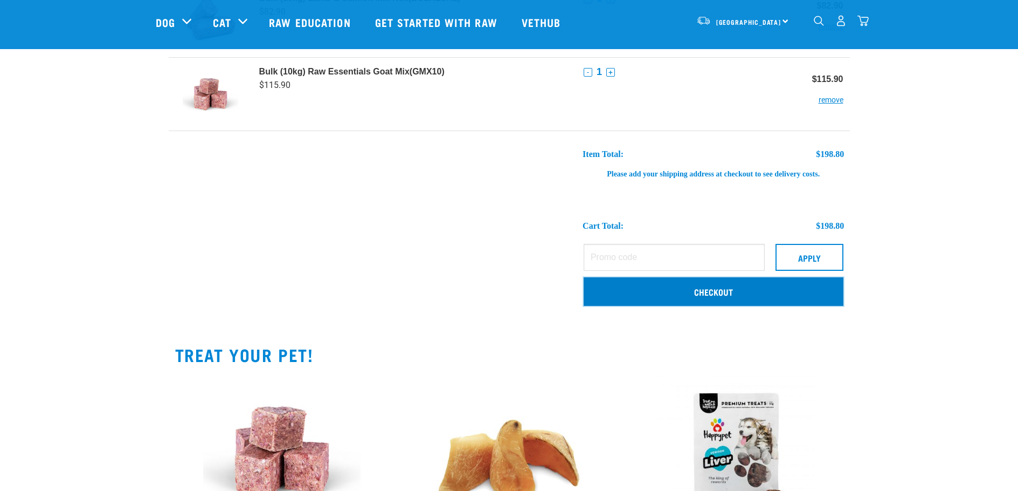
click at [701, 288] on link "Checkout" at bounding box center [714, 291] width 260 height 28
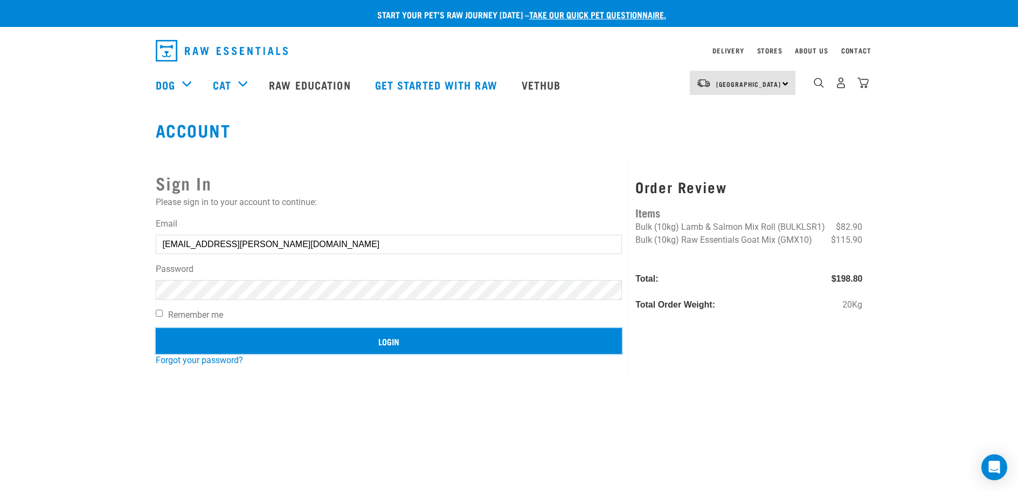
click at [277, 334] on input "Login" at bounding box center [389, 341] width 467 height 26
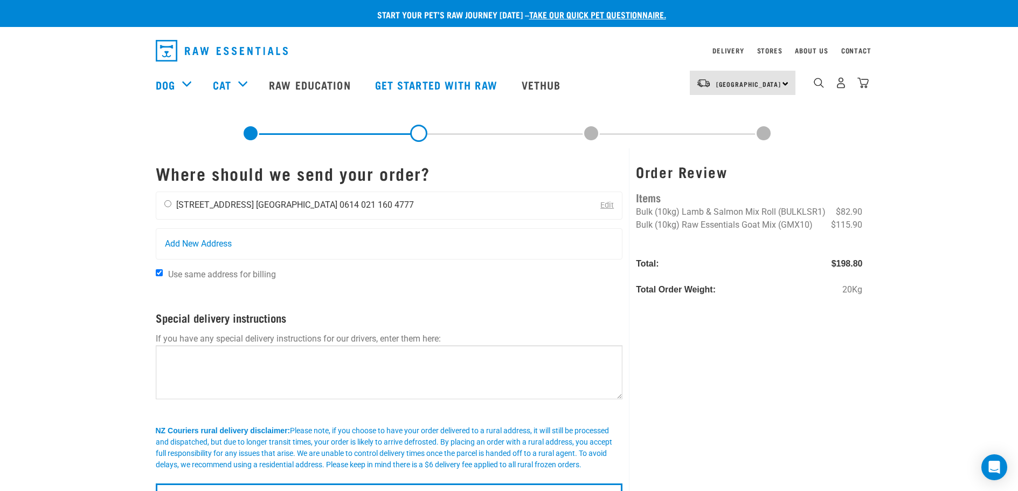
click at [167, 202] on input "radio" at bounding box center [167, 203] width 7 height 7
radio input "true"
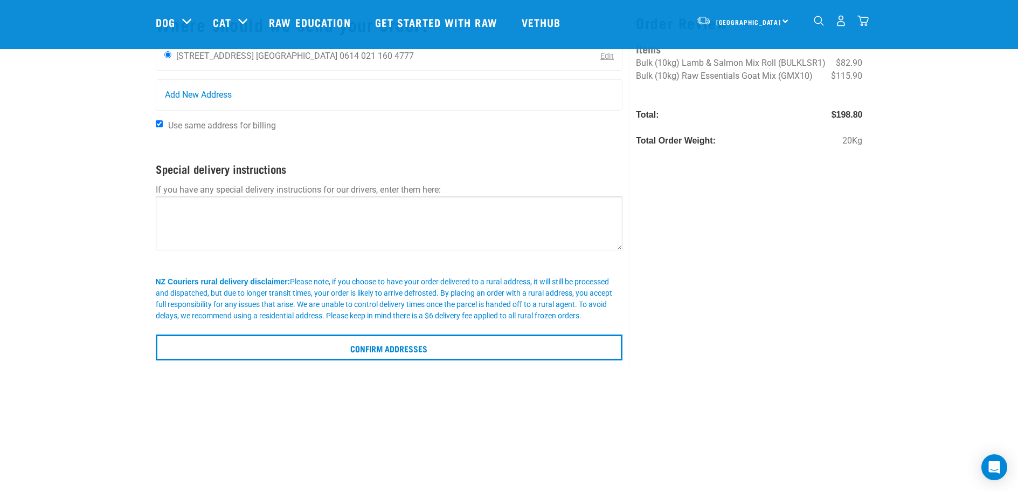
scroll to position [108, 0]
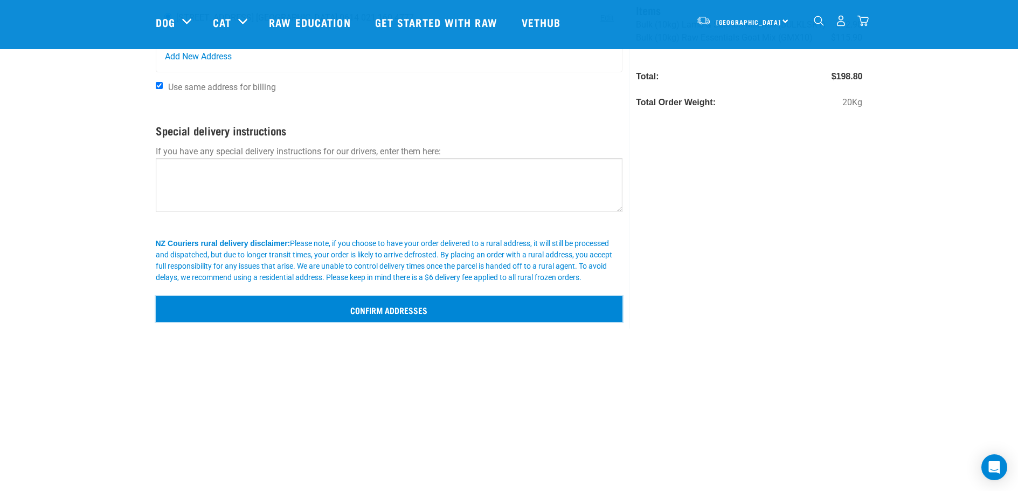
click at [395, 310] on input "Confirm addresses" at bounding box center [389, 309] width 467 height 26
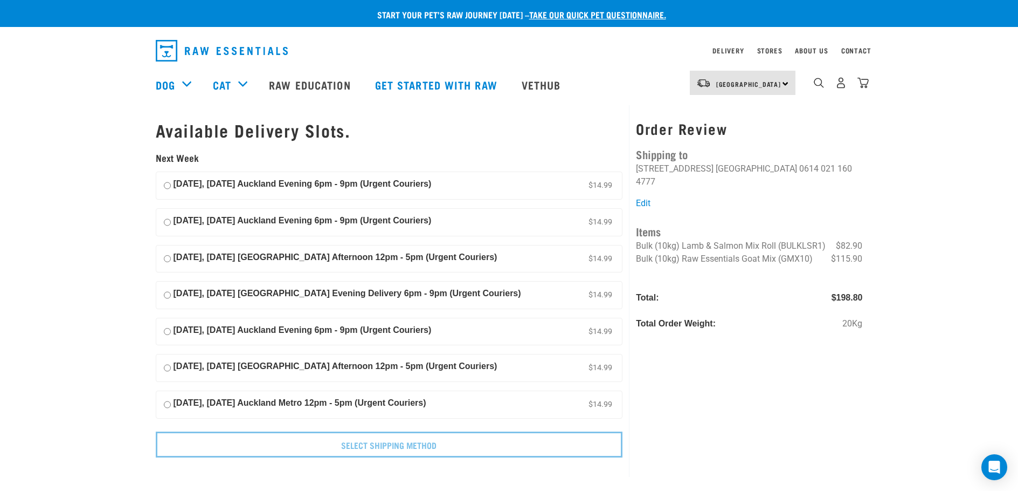
click at [165, 185] on input "06 October, Monday Auckland Evening 6pm - 9pm (Urgent Couriers) $14.99" at bounding box center [167, 185] width 7 height 16
radio input "true"
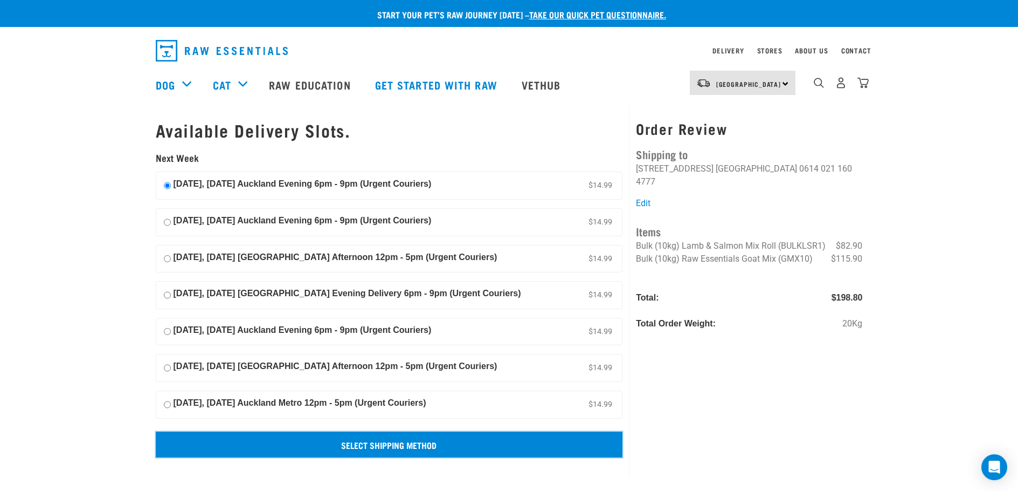
click at [397, 441] on input "Select Shipping Method" at bounding box center [389, 444] width 467 height 26
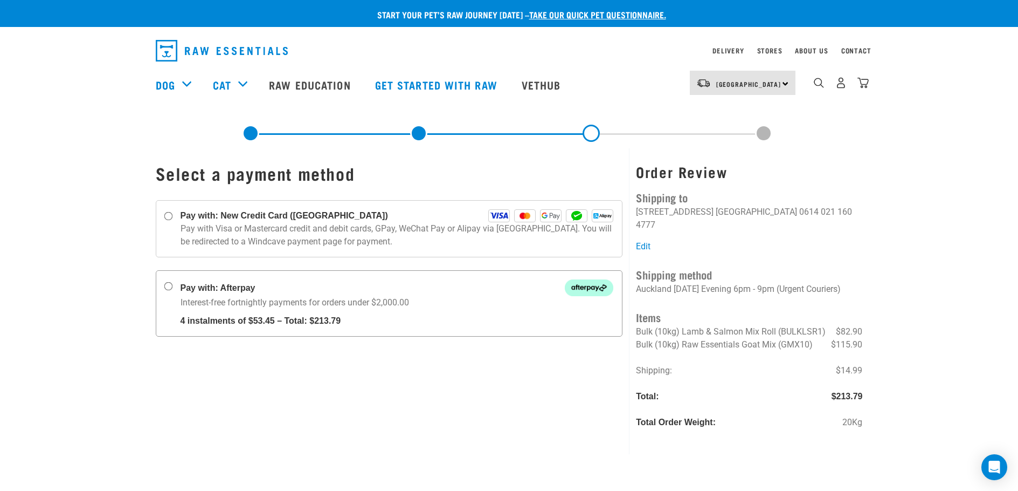
click at [166, 285] on input "Pay with: Afterpay Interest-free fortnightly payments for orders under $2,000.00" at bounding box center [168, 286] width 9 height 9
radio input "true"
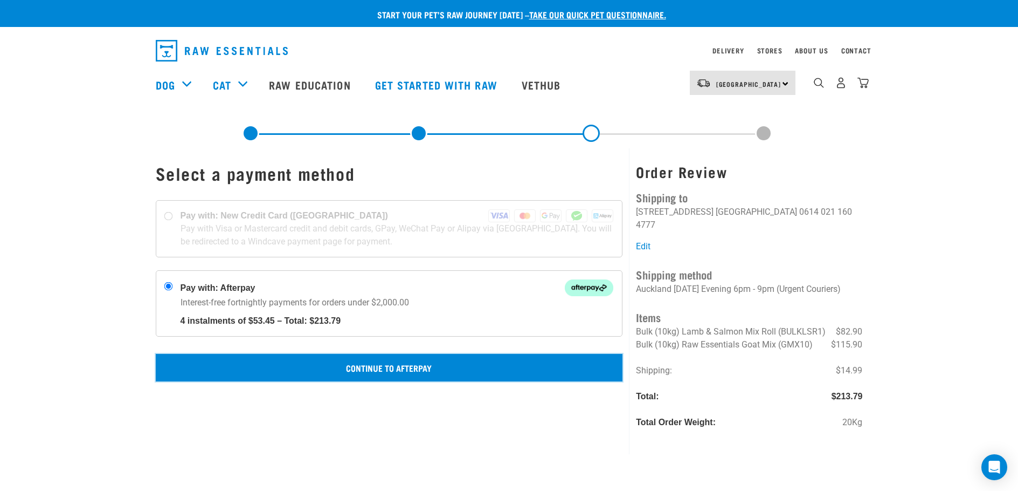
click at [407, 363] on button "Continue to Afterpay" at bounding box center [389, 367] width 467 height 27
click at [375, 365] on button "Confirm Payment" at bounding box center [389, 367] width 467 height 27
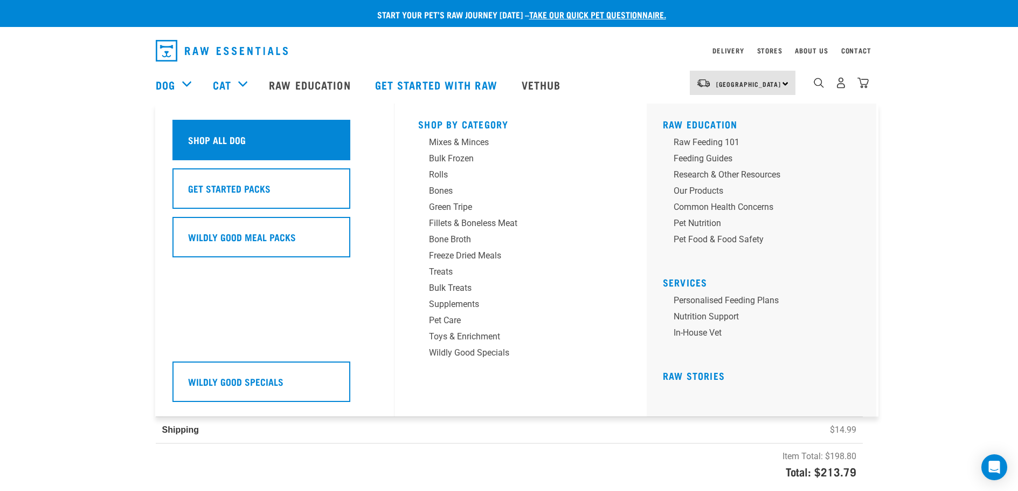
click at [204, 137] on h5 "Shop All Dog" at bounding box center [217, 140] width 58 height 14
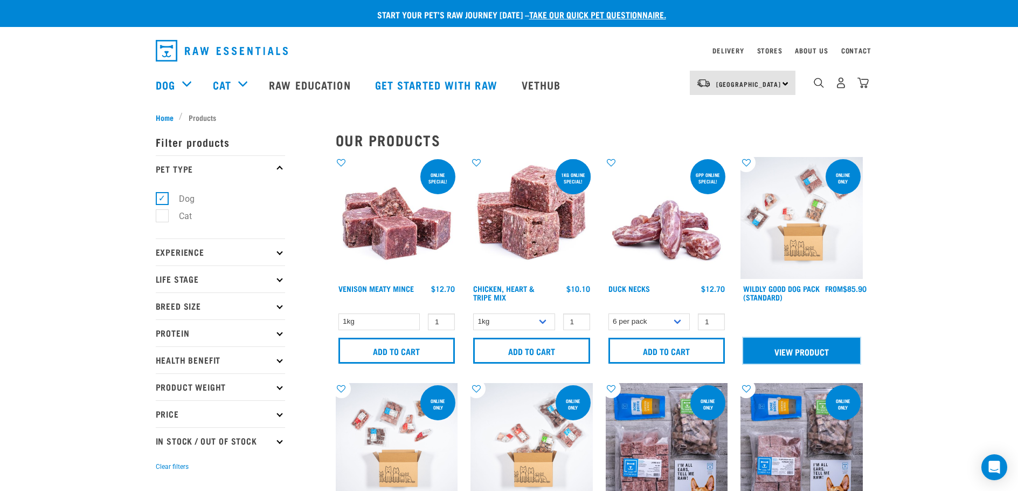
click at [785, 349] on link "View Product" at bounding box center [801, 350] width 117 height 26
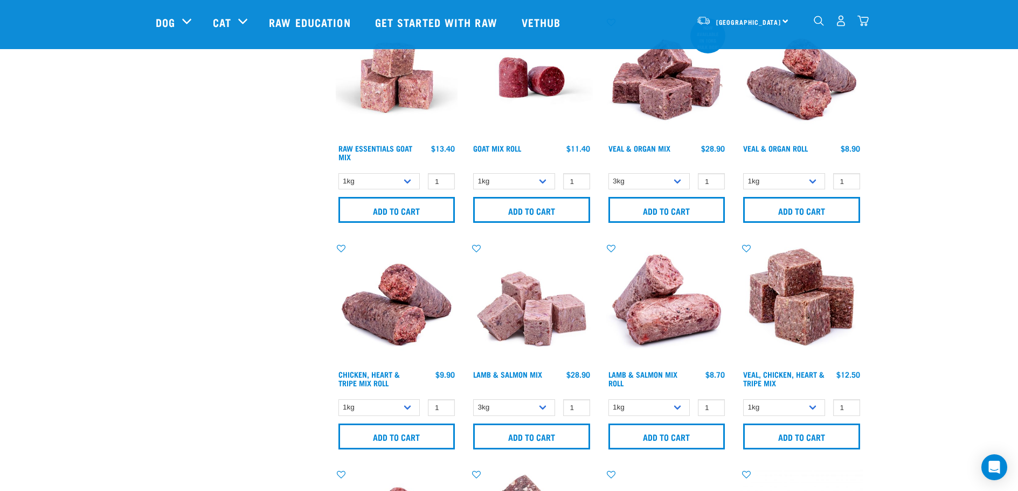
scroll to position [970, 0]
click at [782, 147] on link "Veal & Organ Roll" at bounding box center [775, 148] width 65 height 4
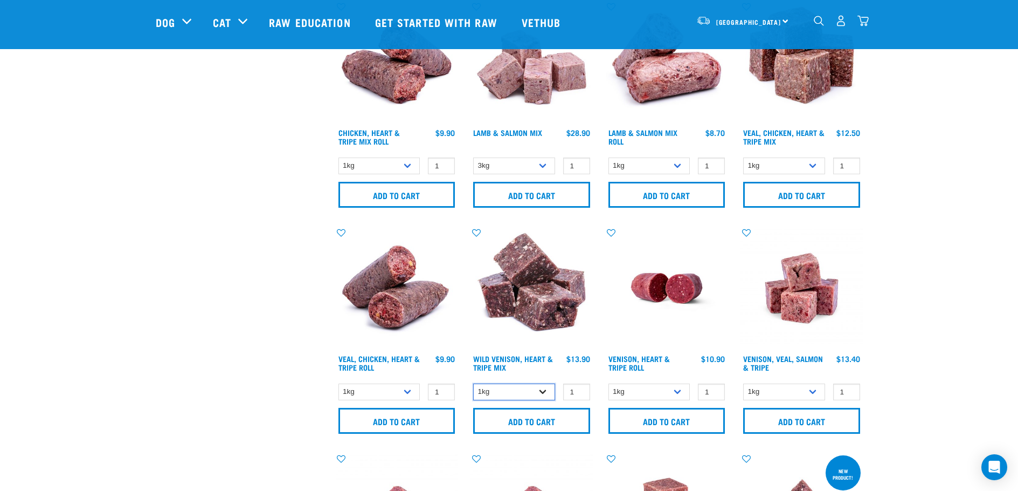
click at [543, 386] on select "1kg 3kg" at bounding box center [514, 391] width 82 height 17
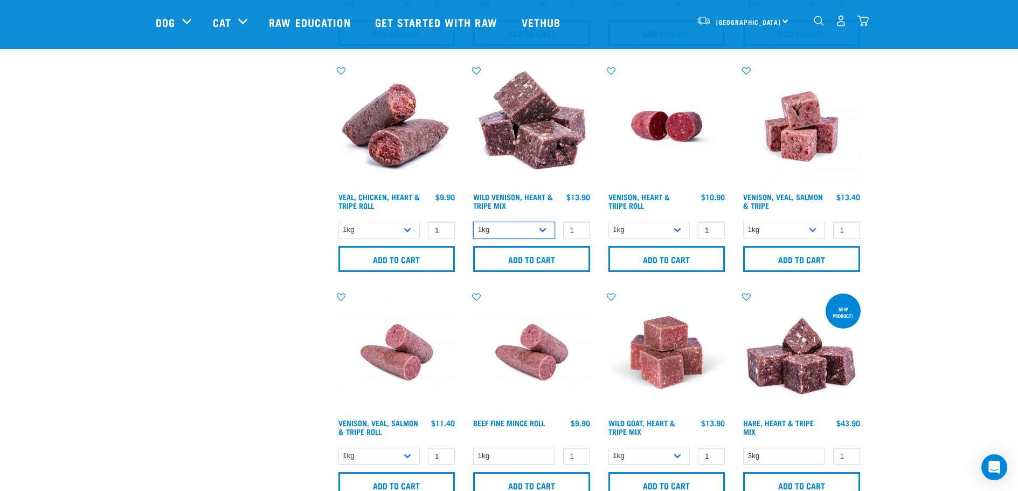
scroll to position [1481, 0]
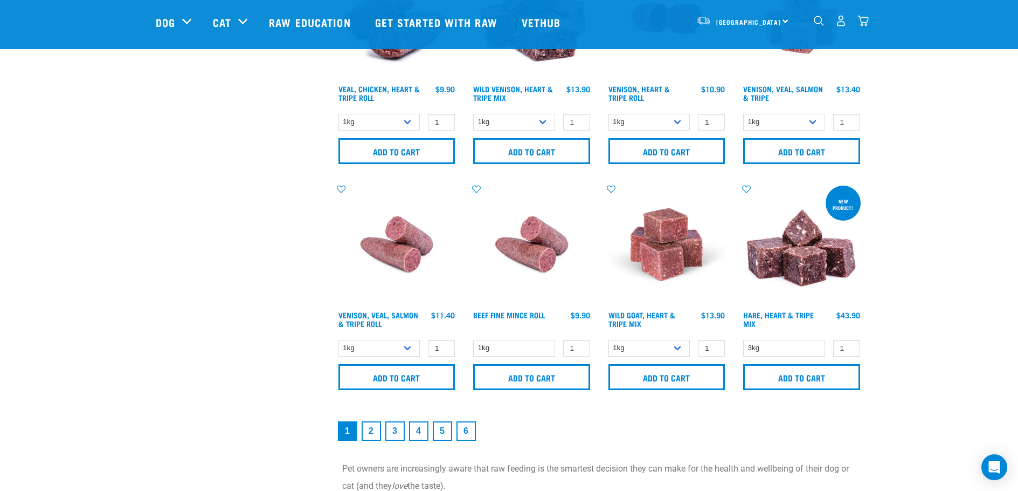
click at [368, 428] on link "2" at bounding box center [371, 430] width 19 height 19
click at [369, 432] on link "2" at bounding box center [371, 430] width 19 height 19
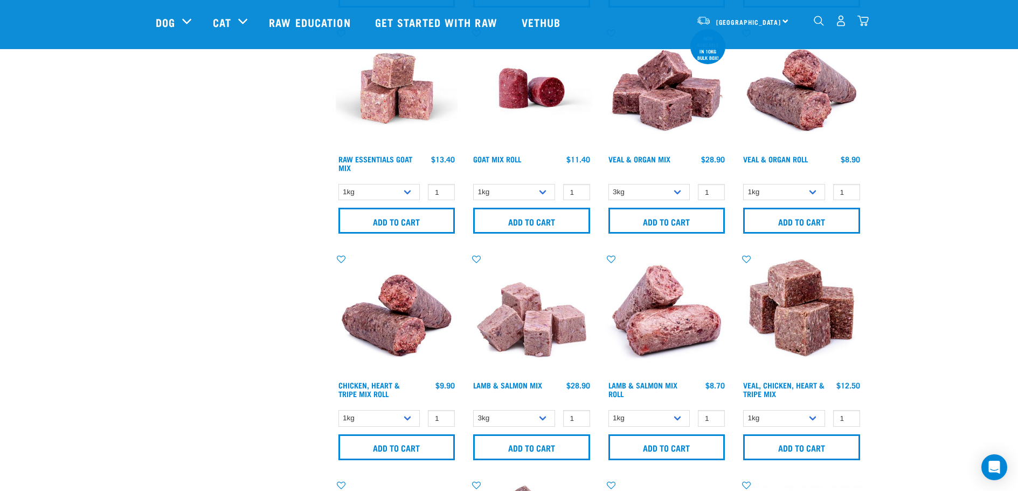
scroll to position [970, 0]
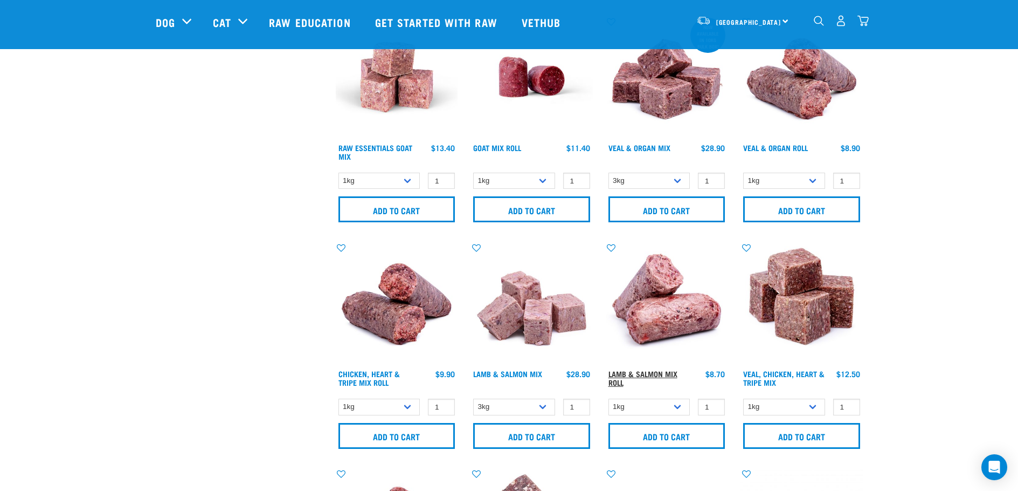
click at [650, 371] on link "Lamb & Salmon Mix Roll" at bounding box center [643, 377] width 69 height 12
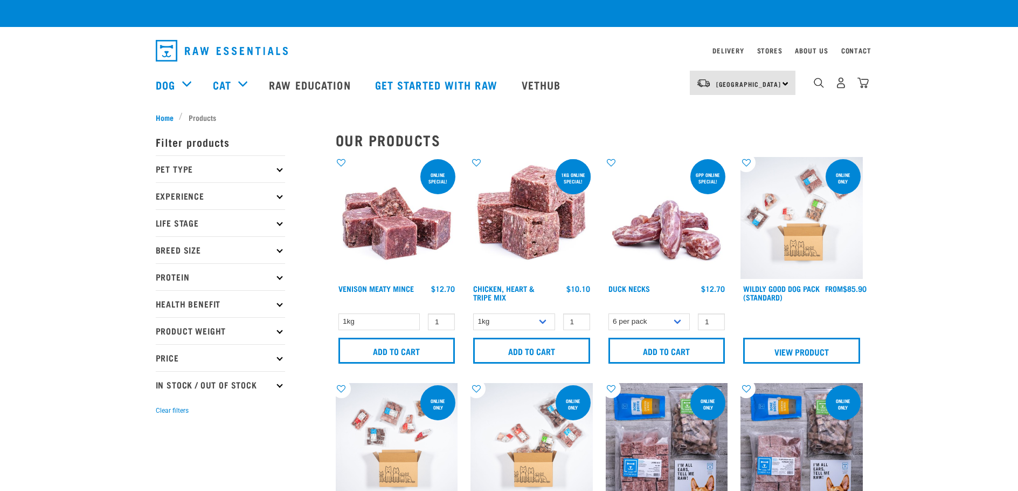
scroll to position [1050, 0]
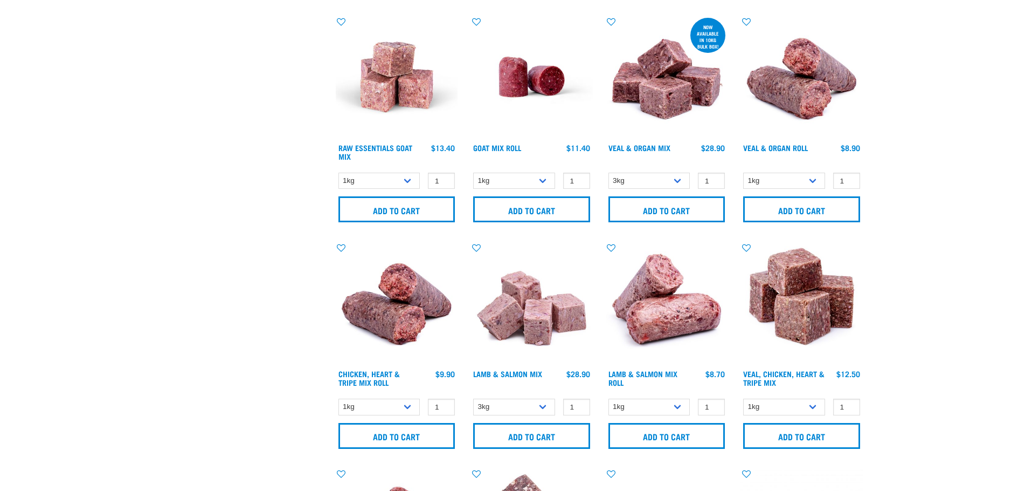
checkbox input "true"
click at [370, 147] on link "Raw Essentials Goat Mix" at bounding box center [376, 152] width 74 height 12
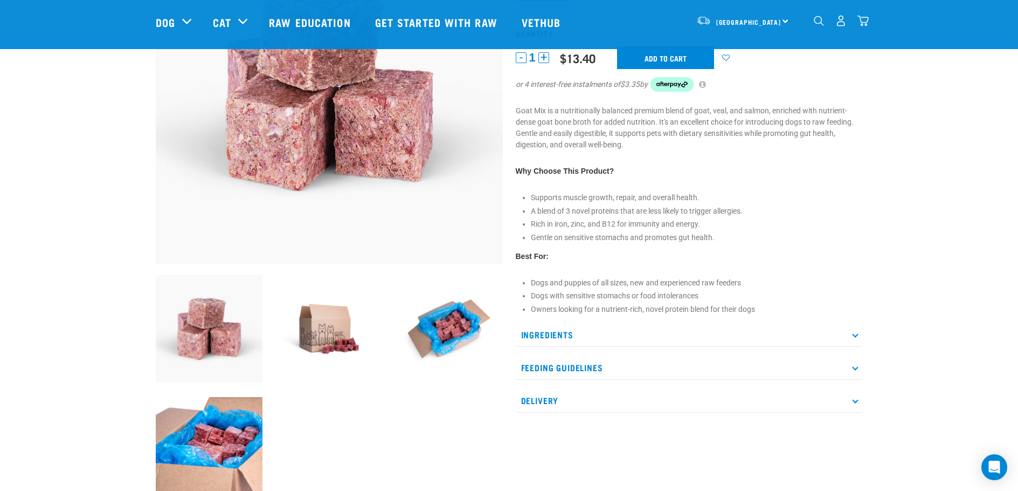
click at [854, 330] on p "Ingredients" at bounding box center [689, 334] width 347 height 24
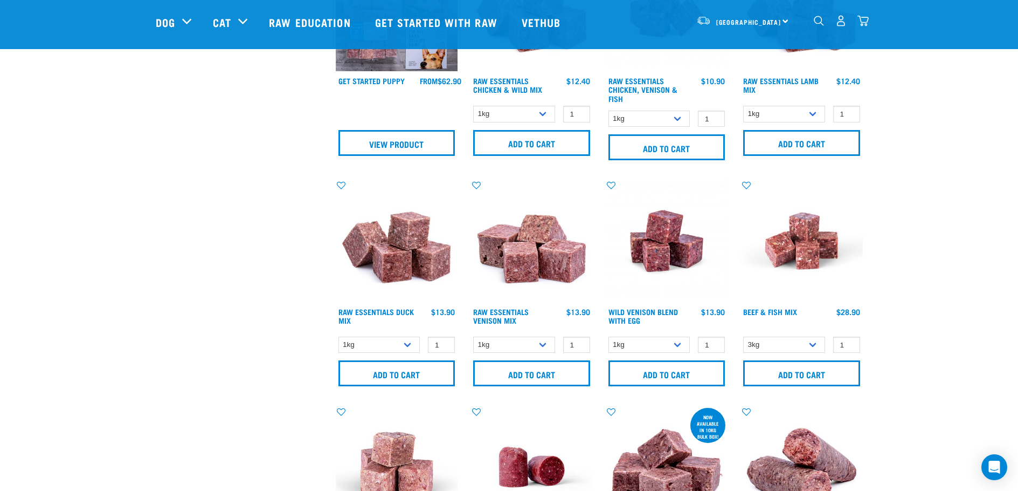
scroll to position [564, 0]
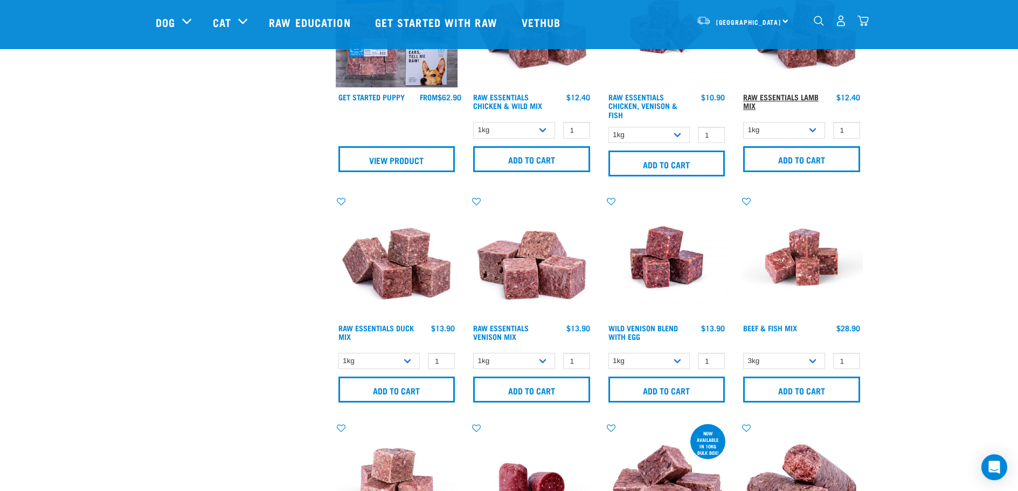
click at [786, 97] on link "Raw Essentials Lamb Mix" at bounding box center [780, 101] width 75 height 12
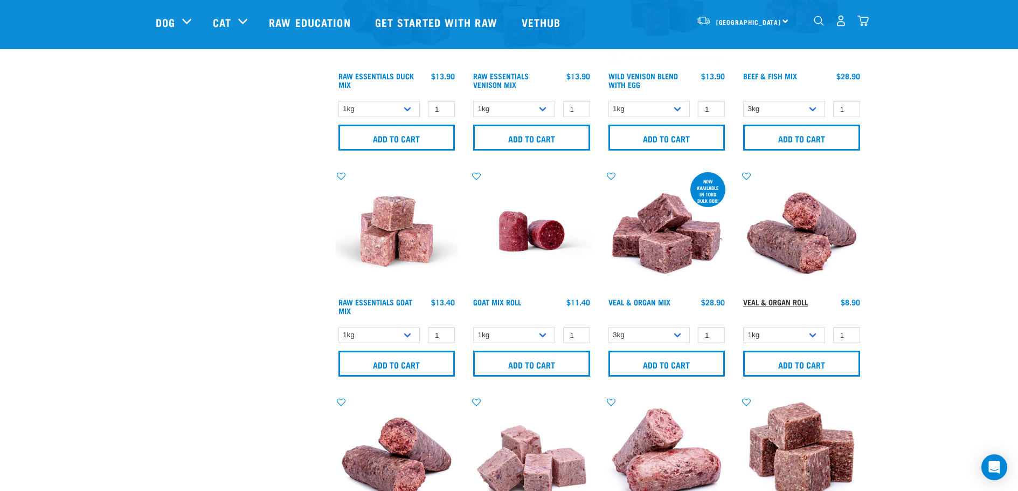
click at [750, 302] on link "Veal & Organ Roll" at bounding box center [775, 302] width 65 height 4
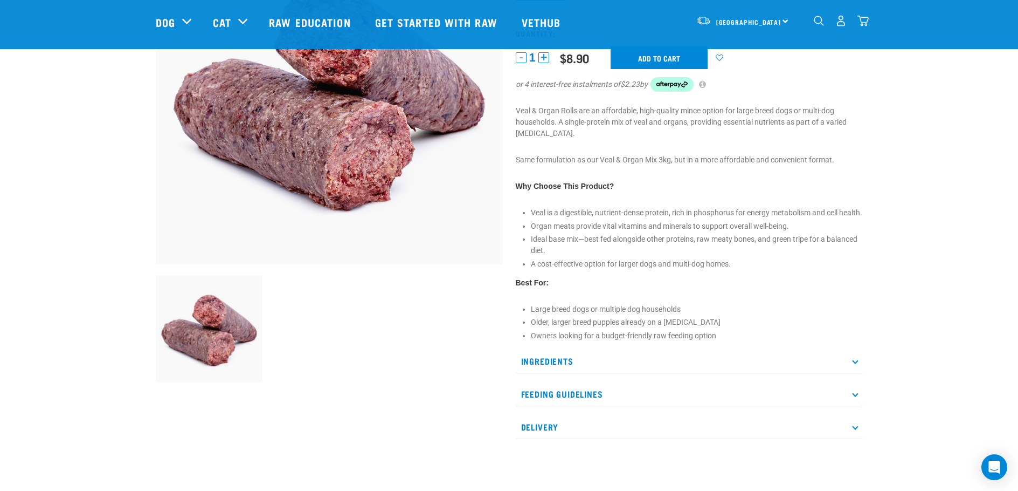
click at [855, 367] on p "Ingredients" at bounding box center [689, 361] width 347 height 24
